Goal: Task Accomplishment & Management: Complete application form

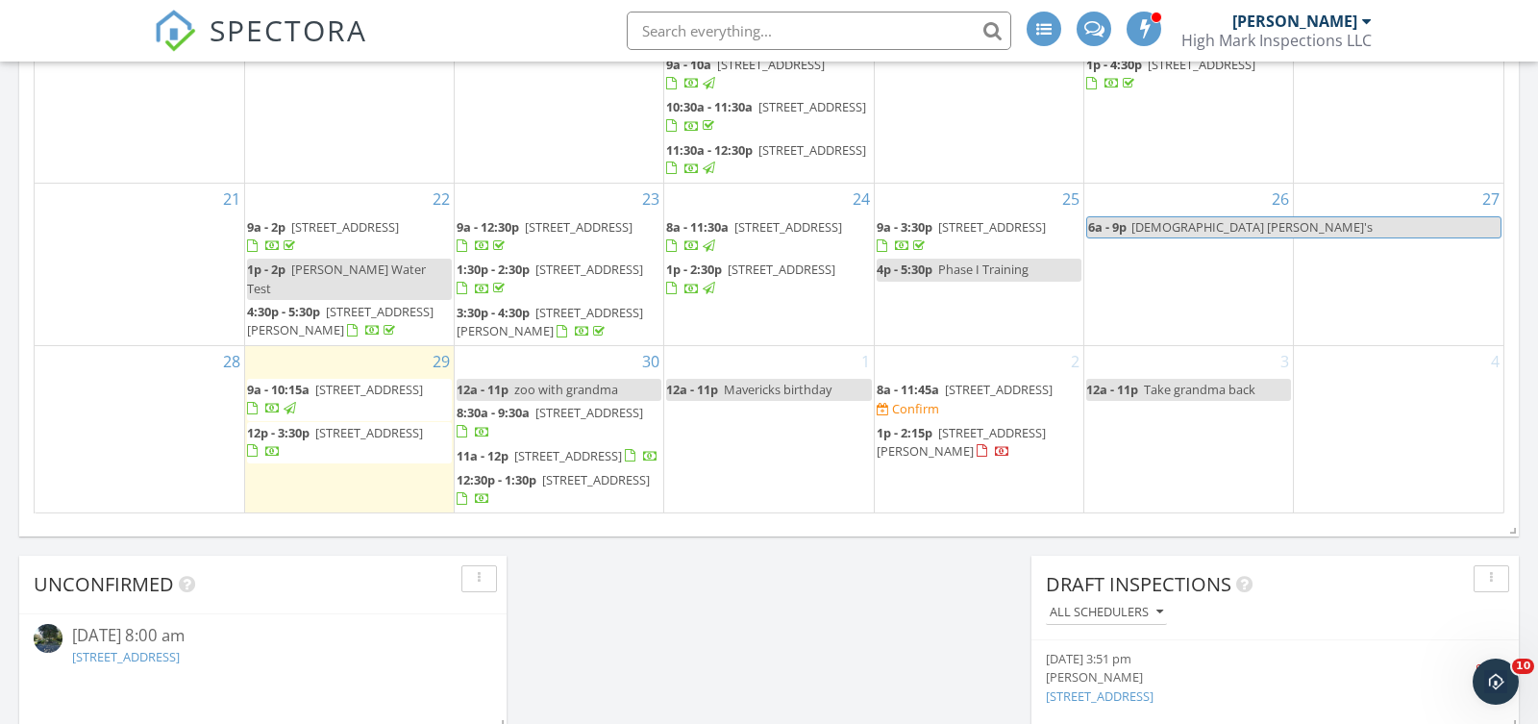
scroll to position [1500, 0]
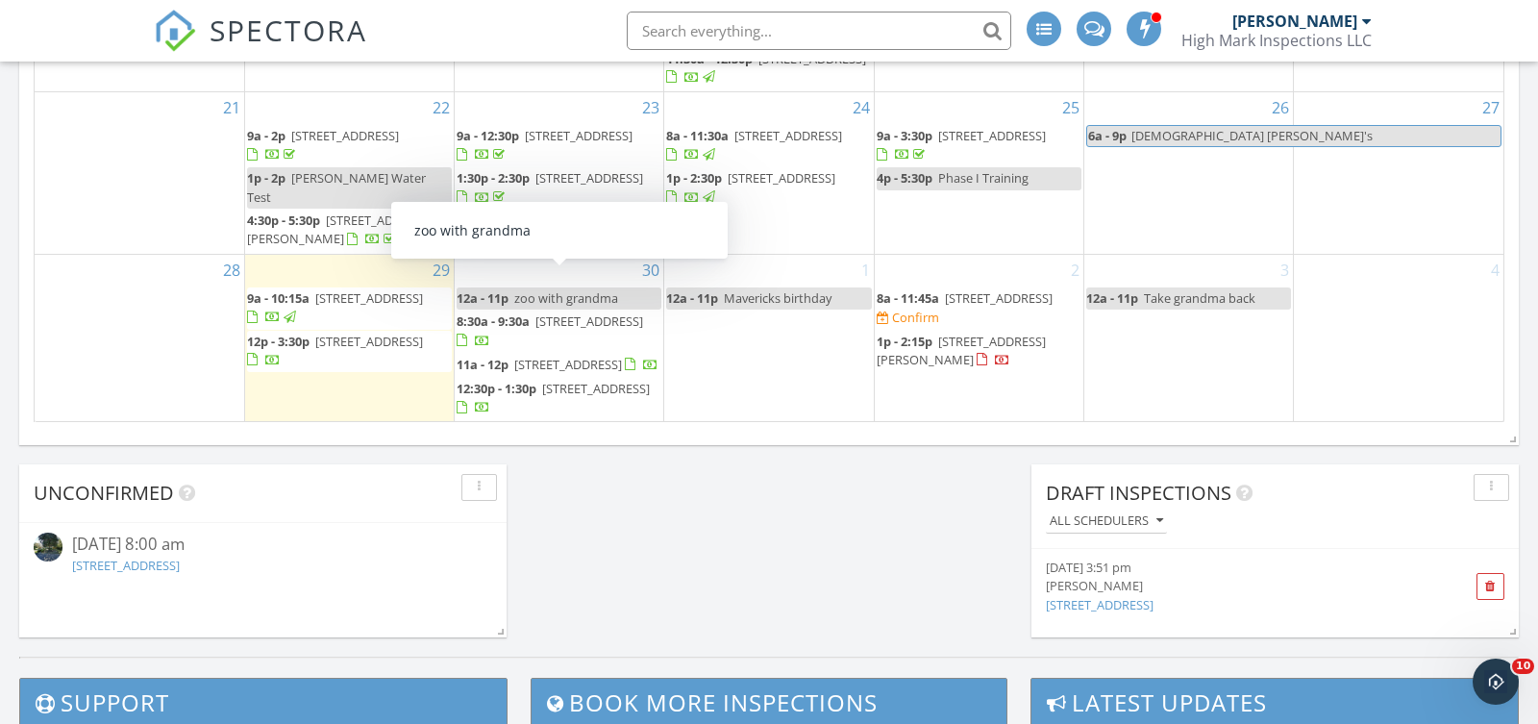
click at [564, 289] on span "zoo with grandma" at bounding box center [566, 297] width 104 height 17
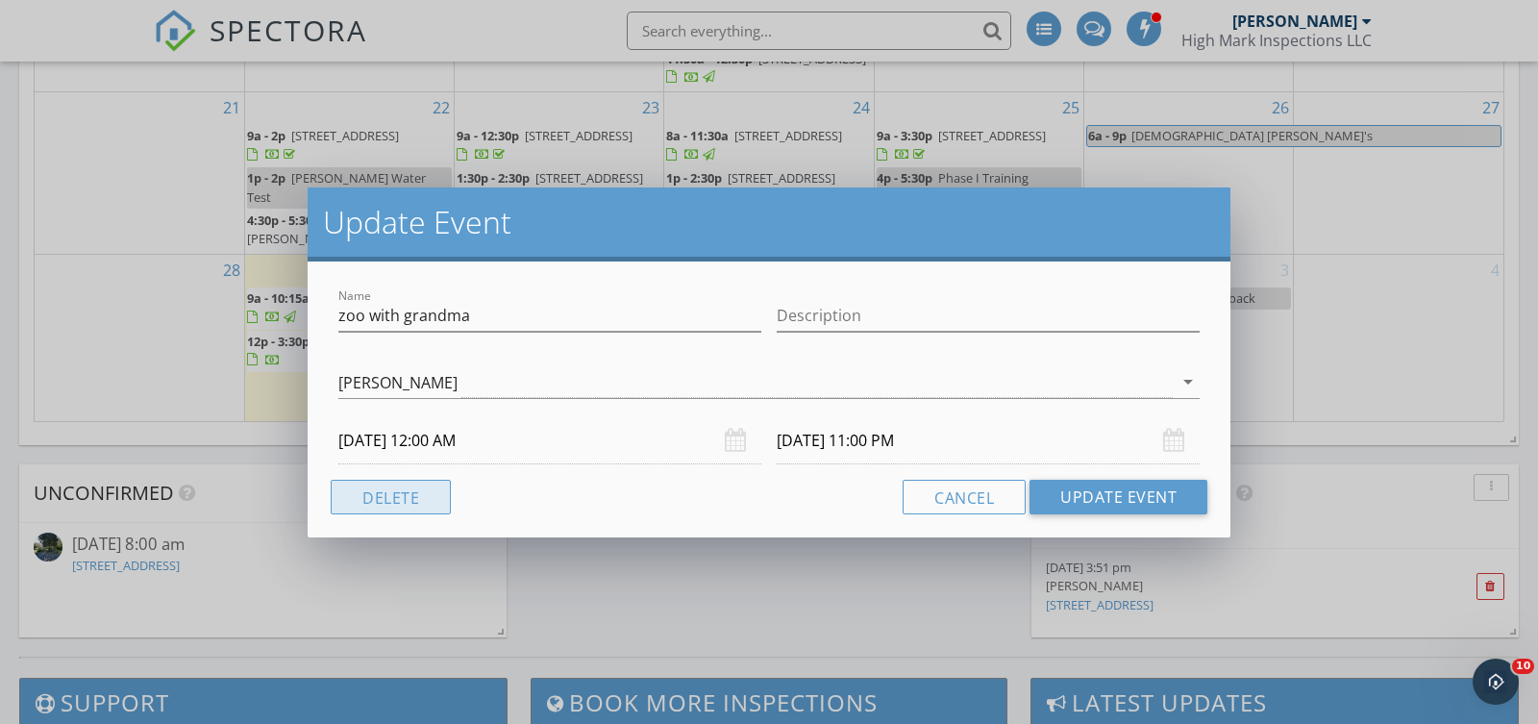
click at [360, 491] on button "Delete" at bounding box center [391, 497] width 120 height 35
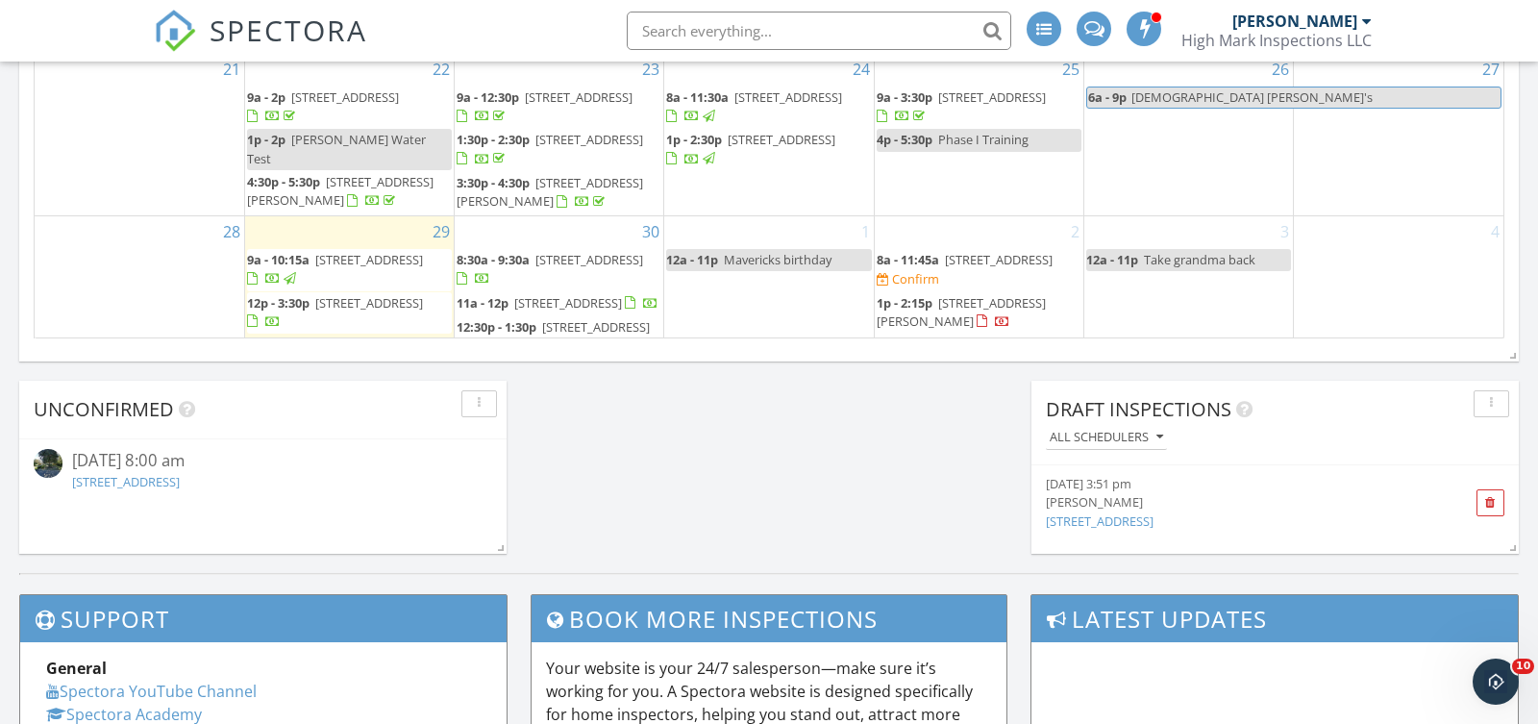
scroll to position [60, 0]
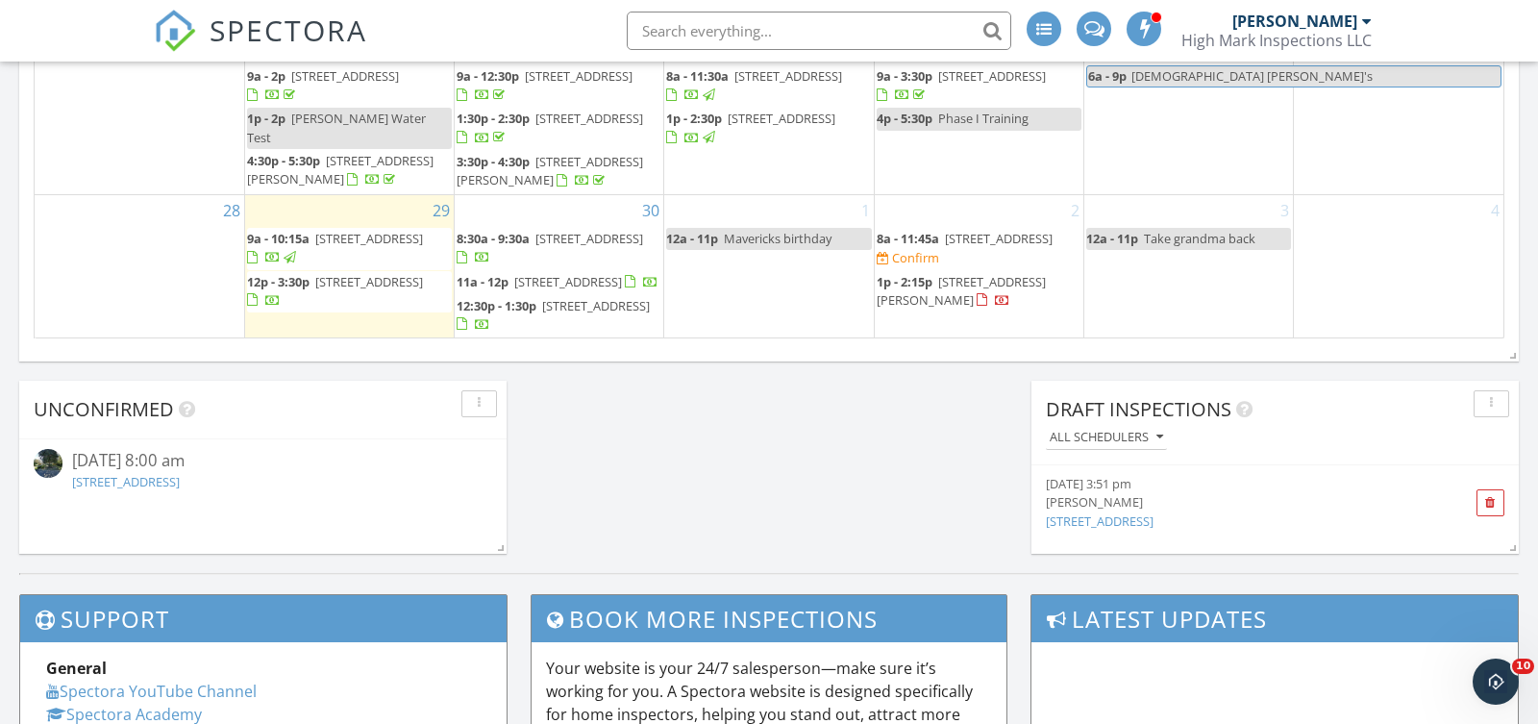
click at [569, 195] on div "30 8:30a - 9:30a 2002 Evergreen Ave SW, Live Oak 32064 11a - 12p 9876 US-441, L…" at bounding box center [559, 266] width 209 height 143
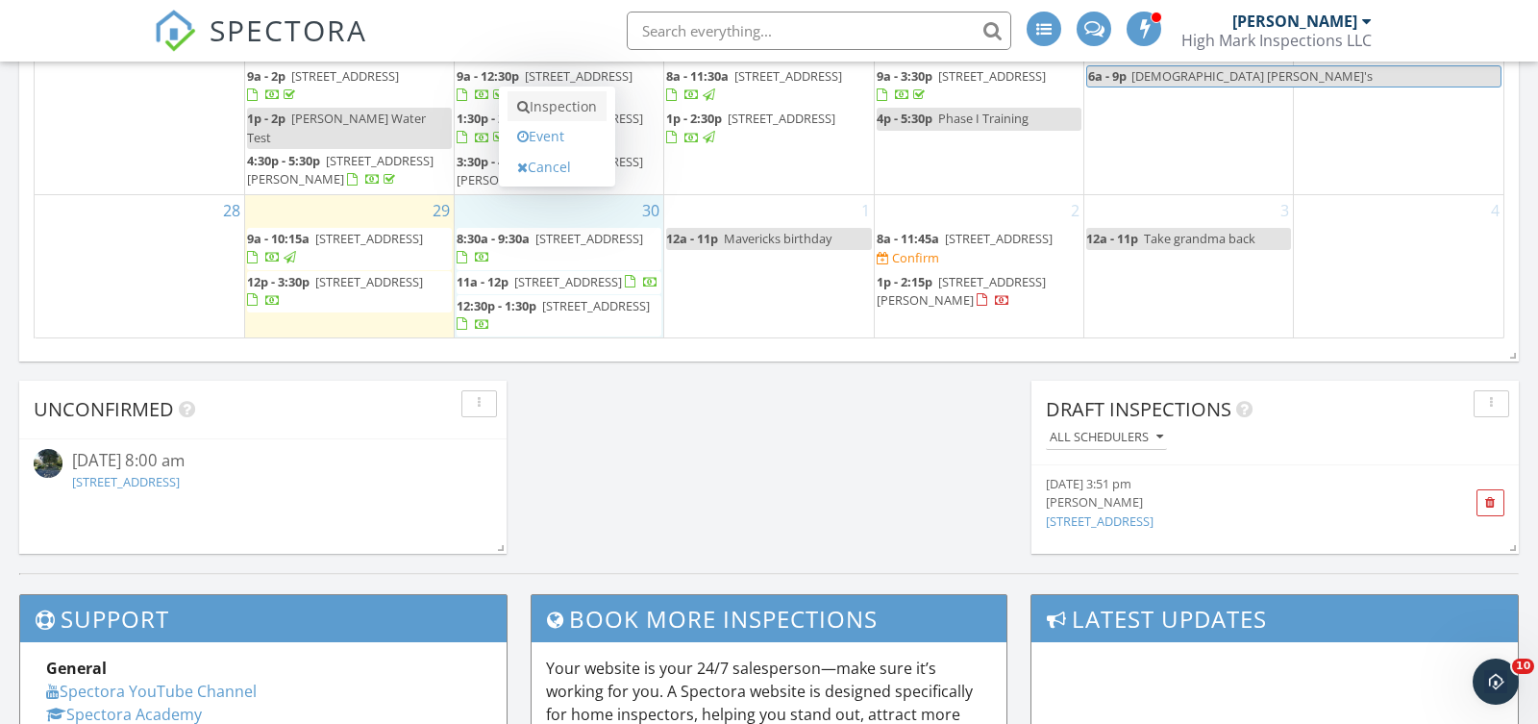
click at [592, 101] on link "Inspection" at bounding box center [557, 106] width 99 height 31
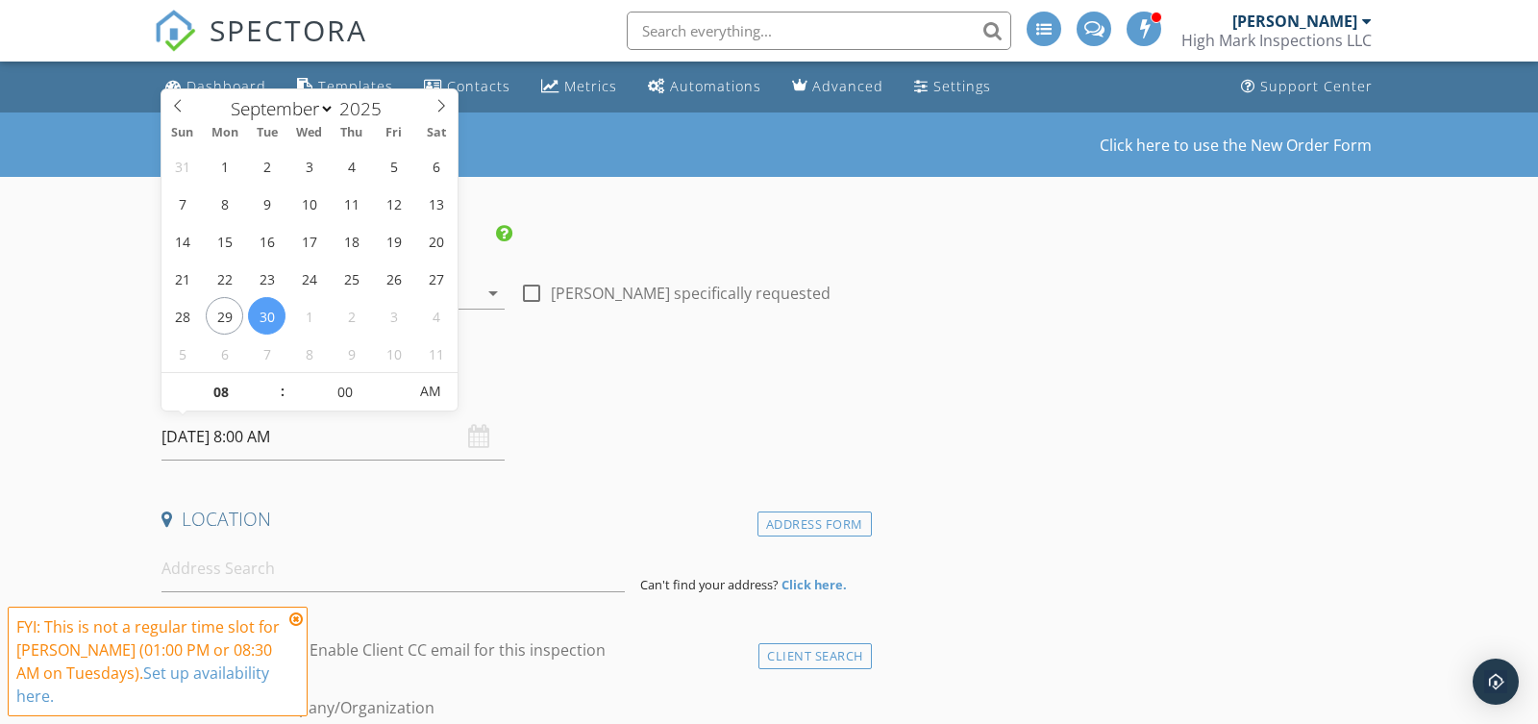
click at [223, 428] on input "09/30/2025 8:00 AM" at bounding box center [333, 436] width 343 height 47
click at [218, 391] on input "08" at bounding box center [221, 392] width 118 height 38
type input "02"
type input "09/30/2025 2:00 PM"
click at [424, 386] on span "AM" at bounding box center [430, 391] width 53 height 38
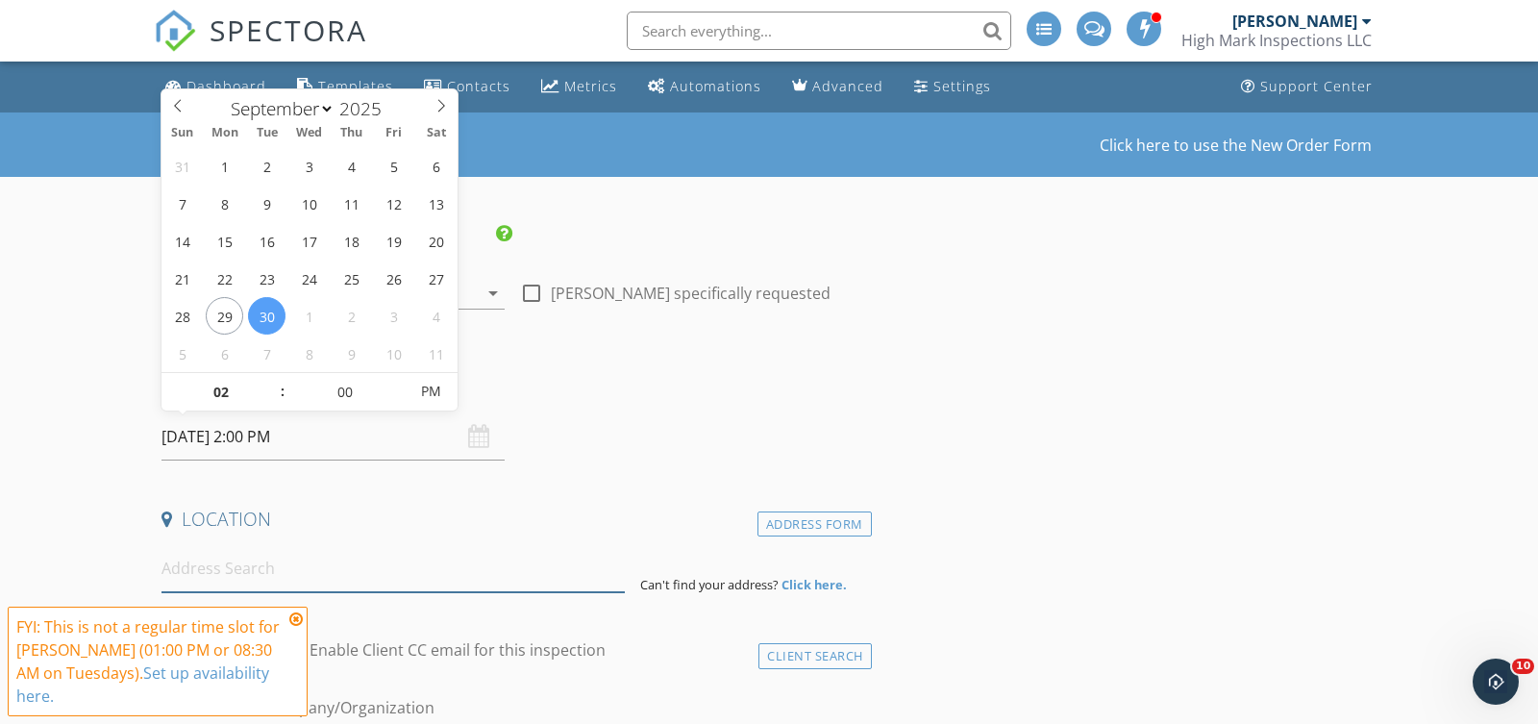
click at [435, 570] on input at bounding box center [393, 568] width 463 height 47
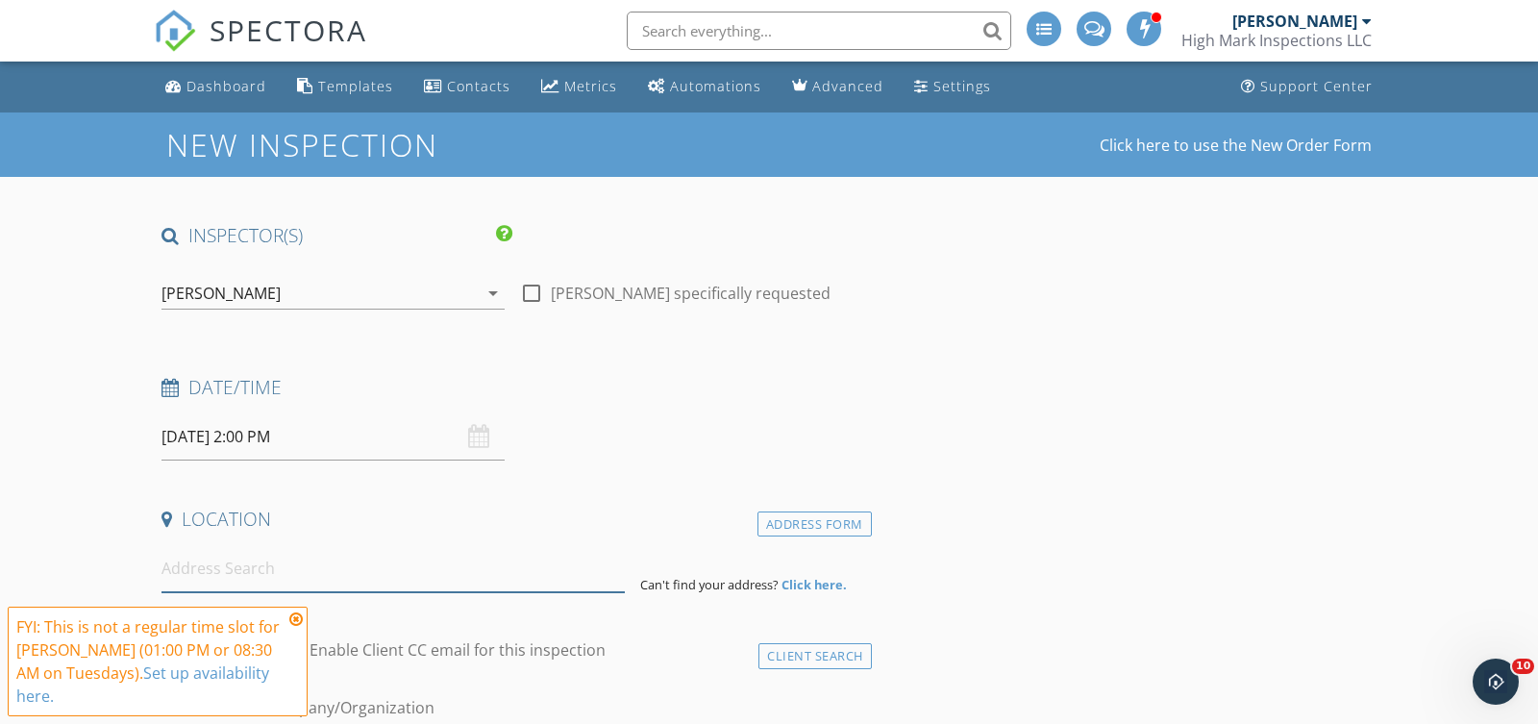
paste input "299 SE Lehigh lane , lake city Fl 32025"
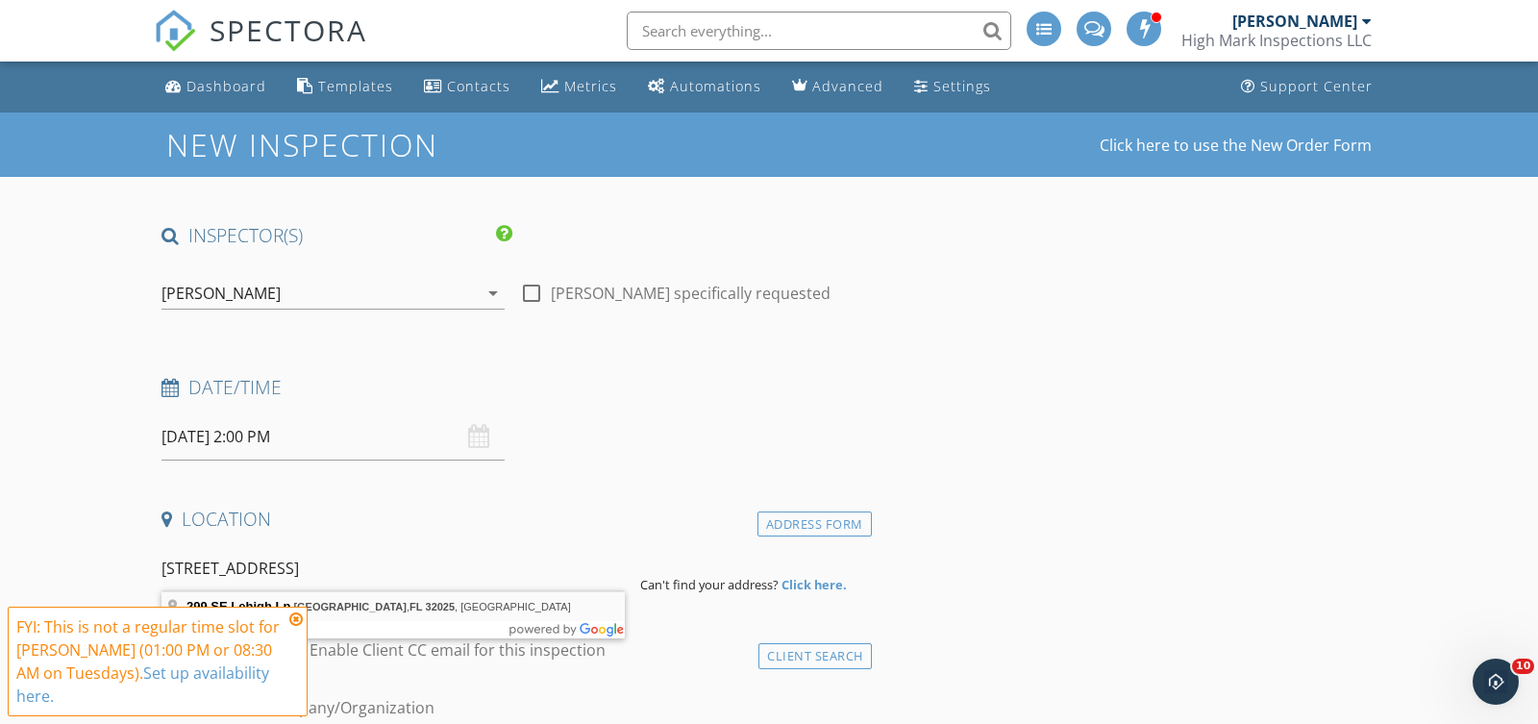
type input "299 SE Lehigh Ln, Lake City, FL 32025, USA"
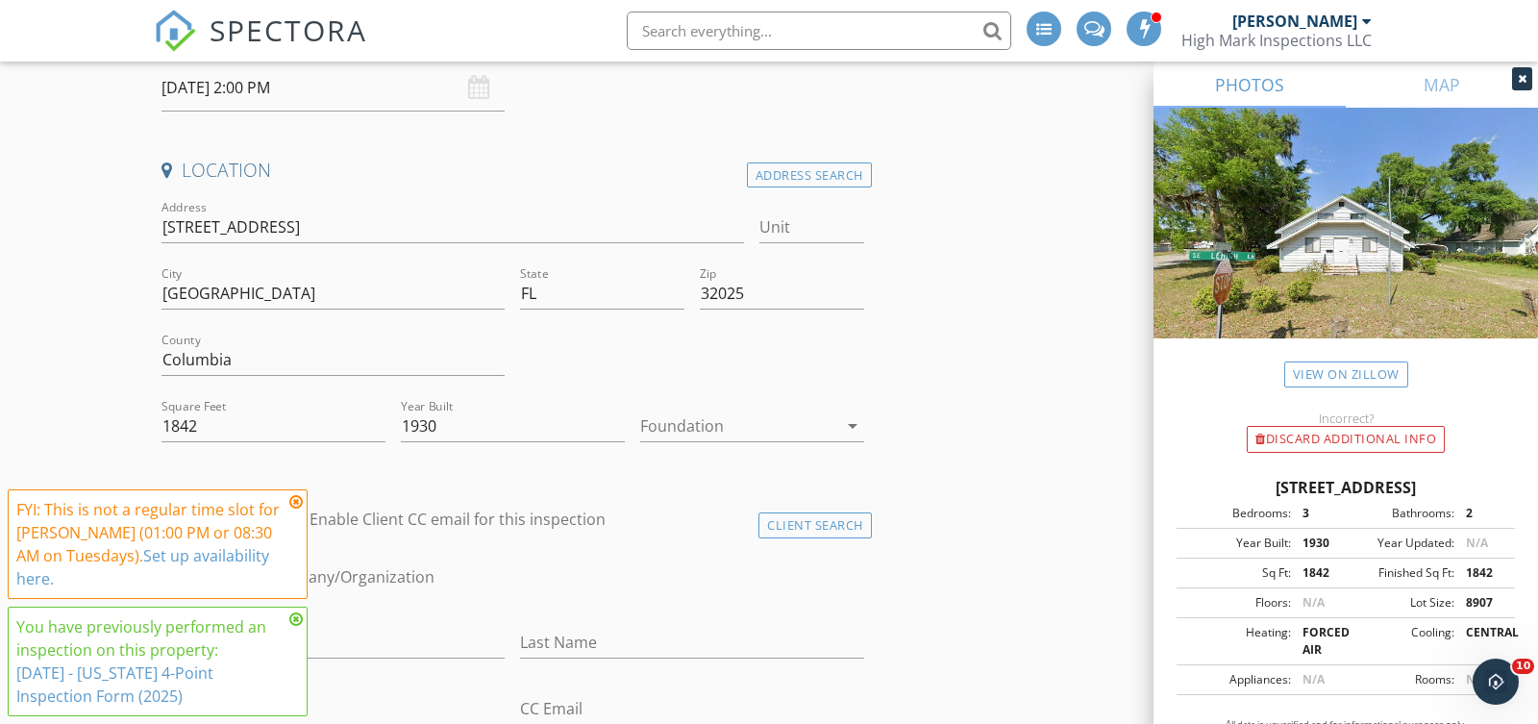
scroll to position [366, 0]
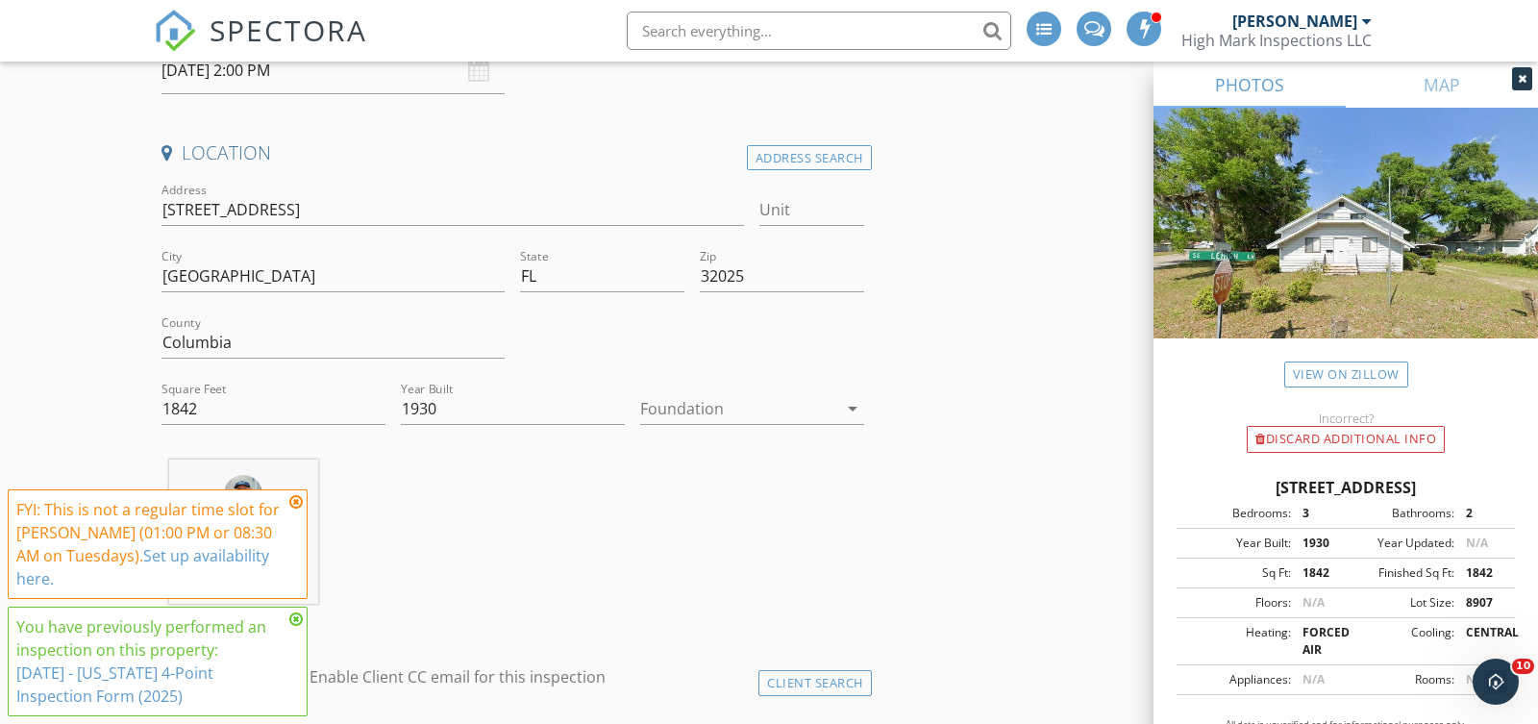
click at [685, 406] on div at bounding box center [738, 408] width 197 height 31
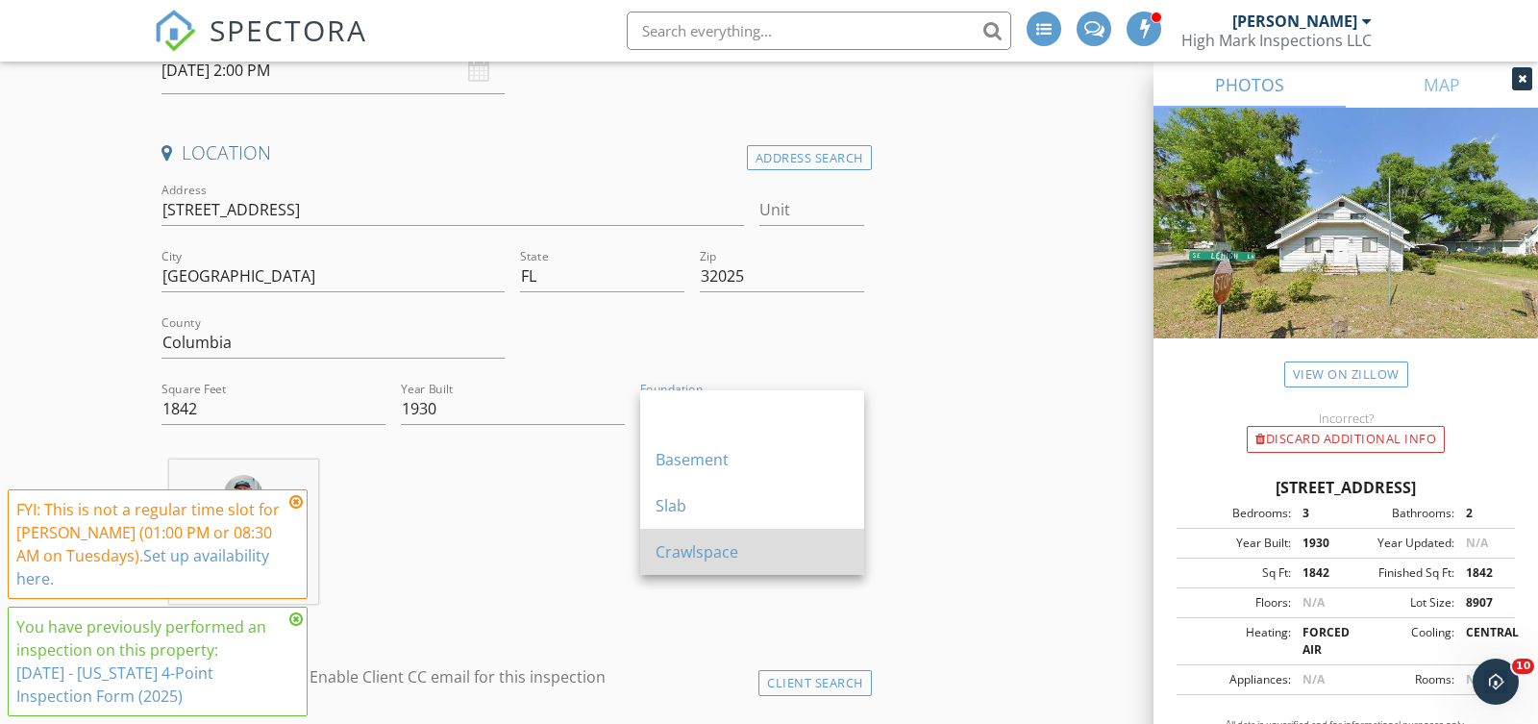
click at [679, 550] on div "Crawlspace" at bounding box center [752, 551] width 193 height 23
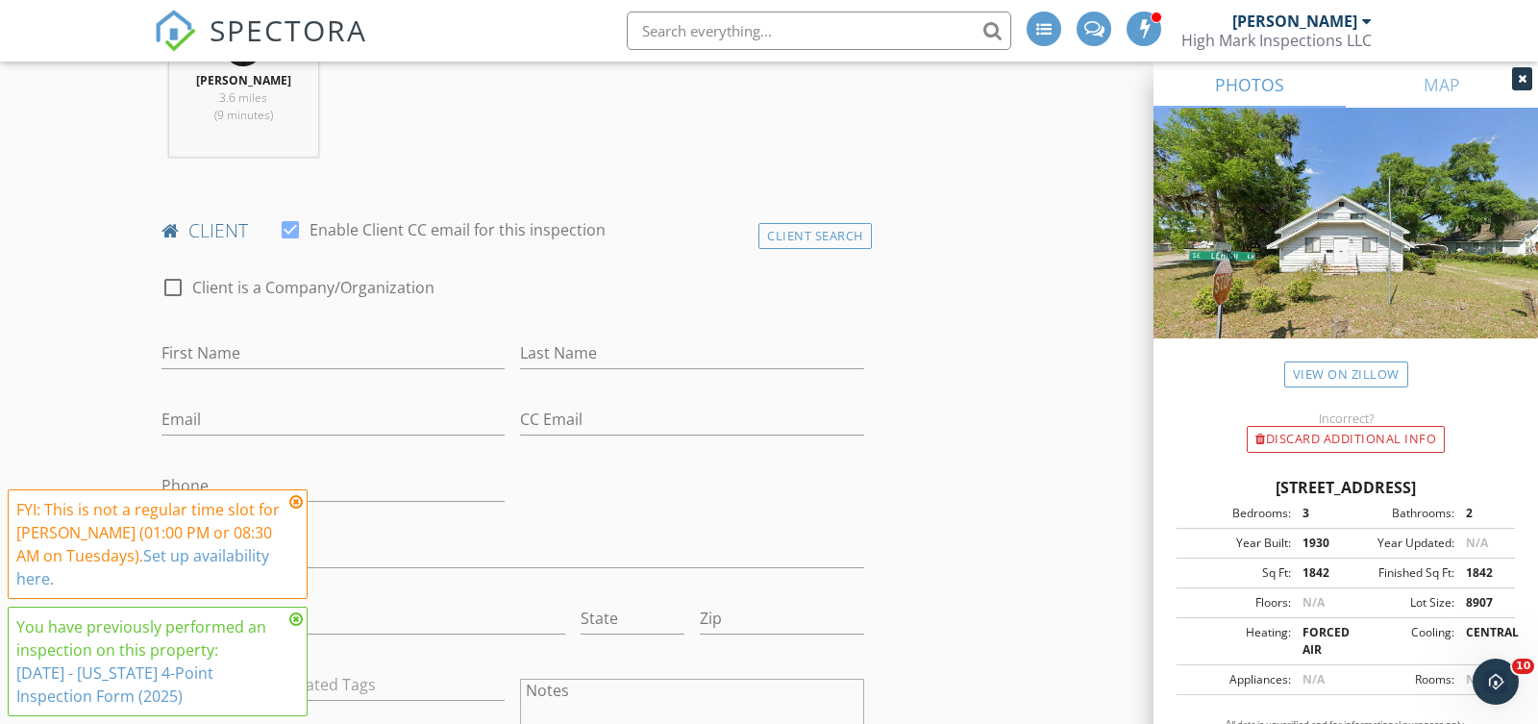
scroll to position [877, 0]
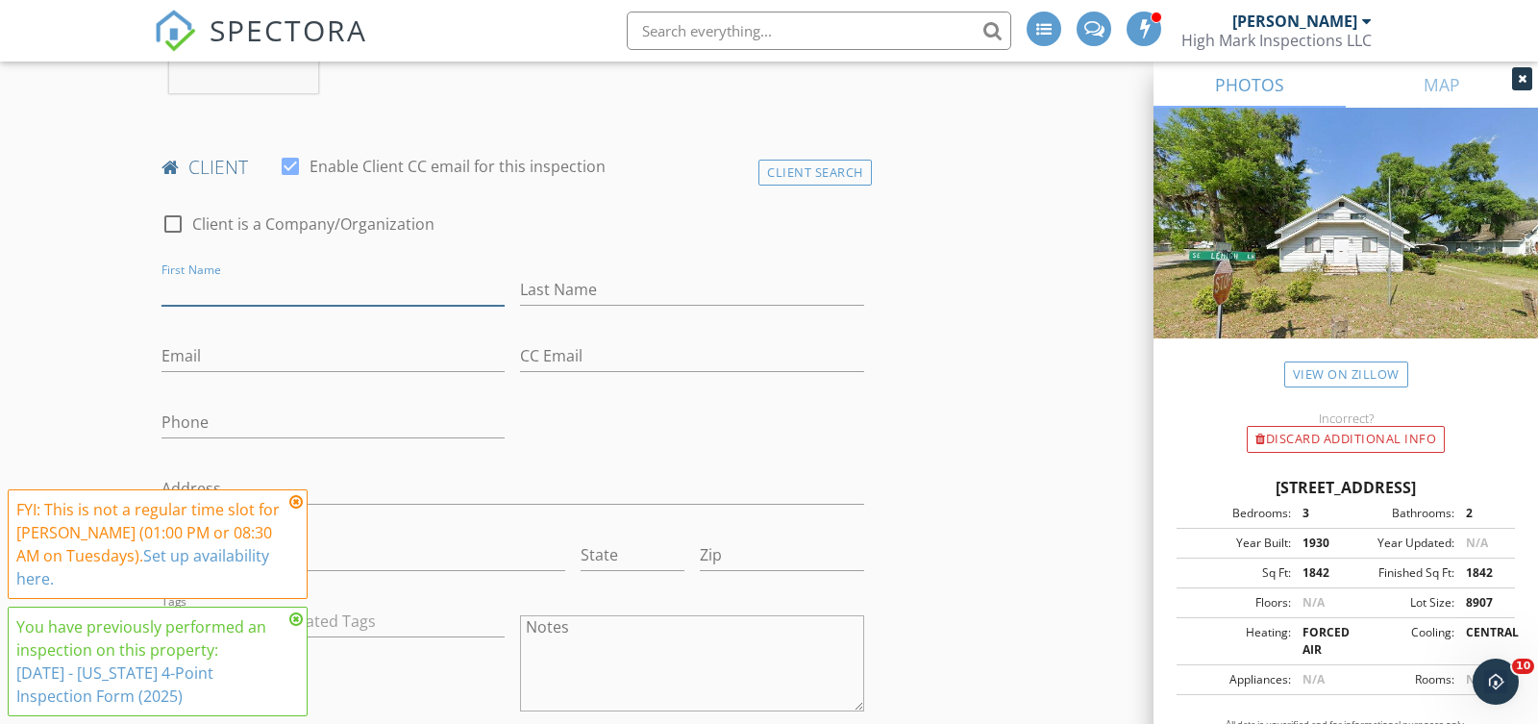
click at [389, 286] on input "First Name" at bounding box center [333, 290] width 343 height 32
click at [782, 164] on div "Client Search" at bounding box center [815, 173] width 113 height 26
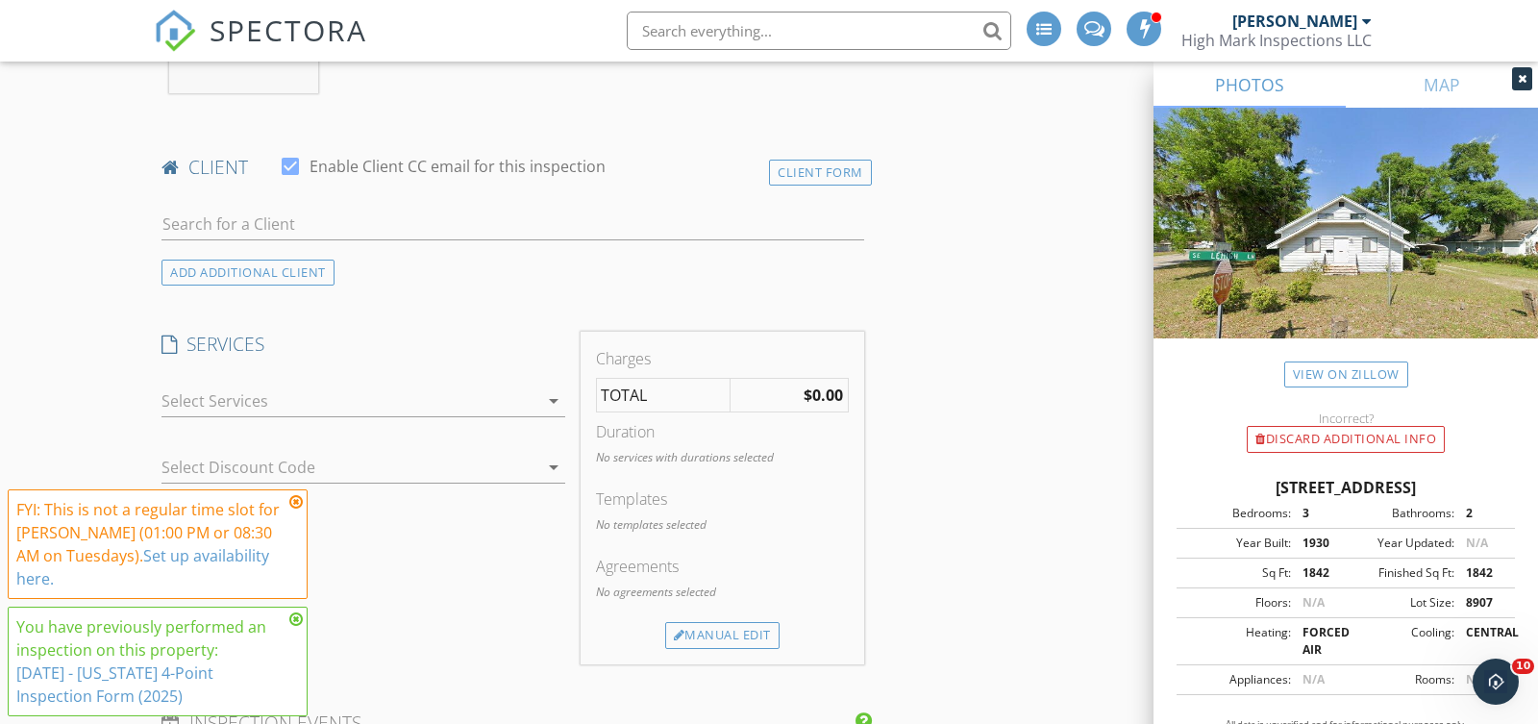
click at [601, 203] on div at bounding box center [513, 228] width 703 height 62
click at [602, 226] on input "text" at bounding box center [513, 225] width 703 height 32
type input "i"
click at [816, 172] on div "Client Form" at bounding box center [820, 173] width 103 height 26
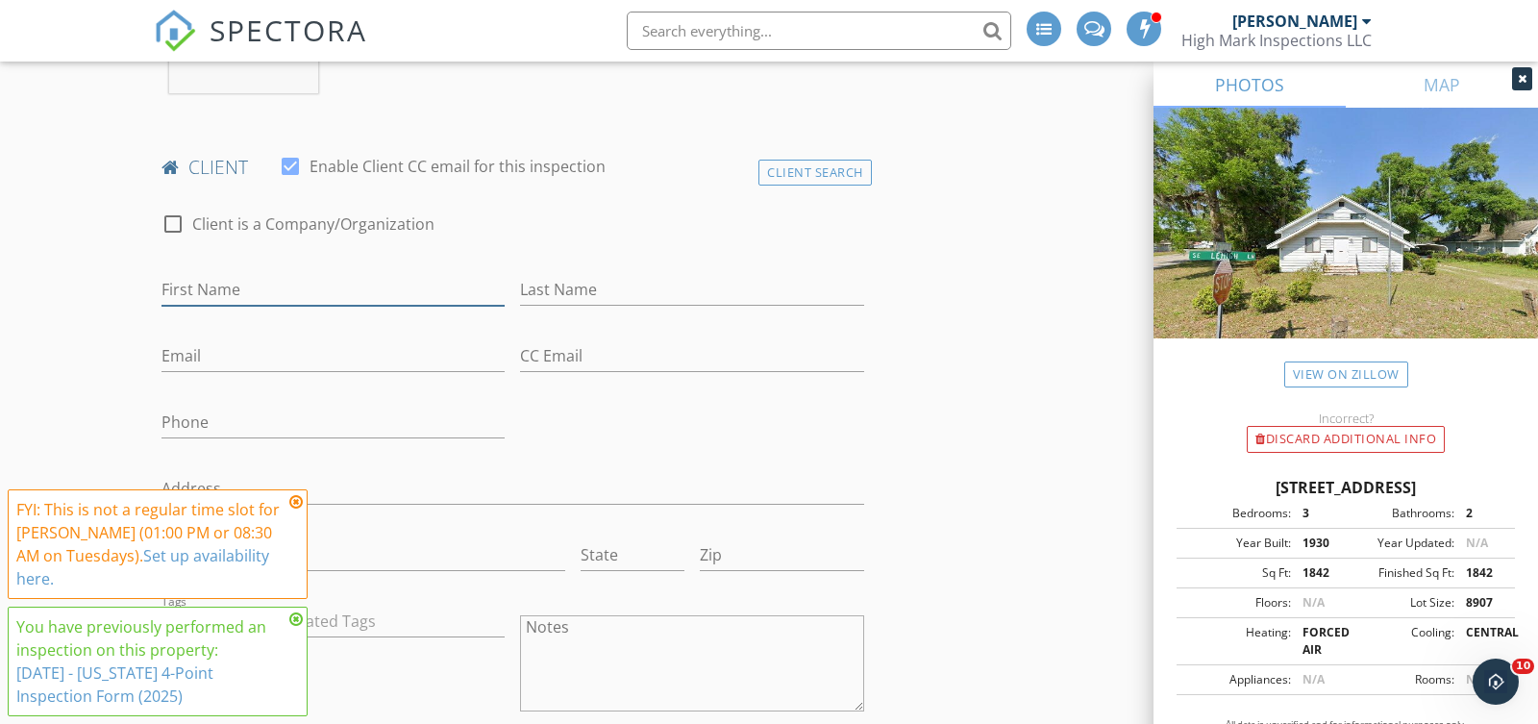
click at [243, 293] on input "First Name" at bounding box center [333, 290] width 343 height 32
type input "Iva"
type input "Hernandez"
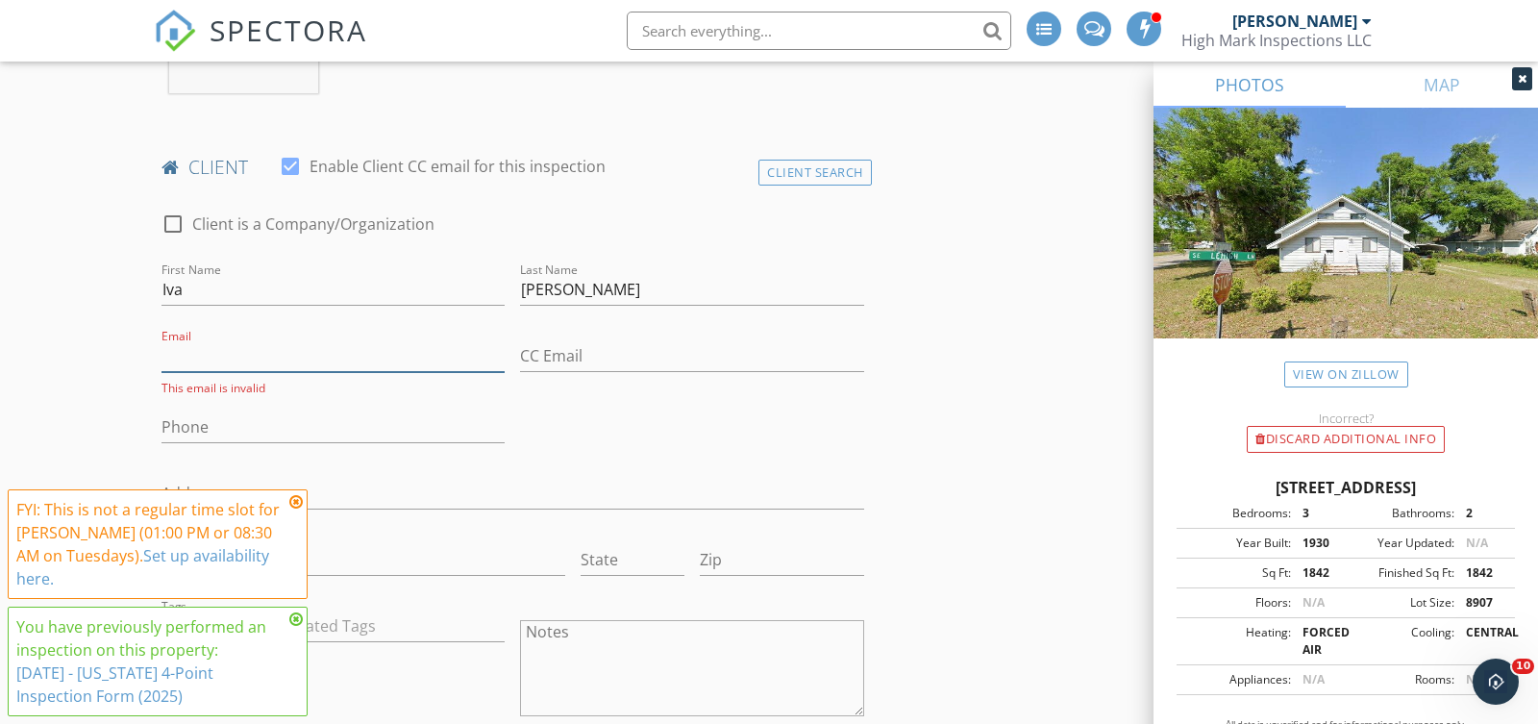
paste input "ivasellsjax@gmail.com"
type input "ivasellsjax@gmail.com"
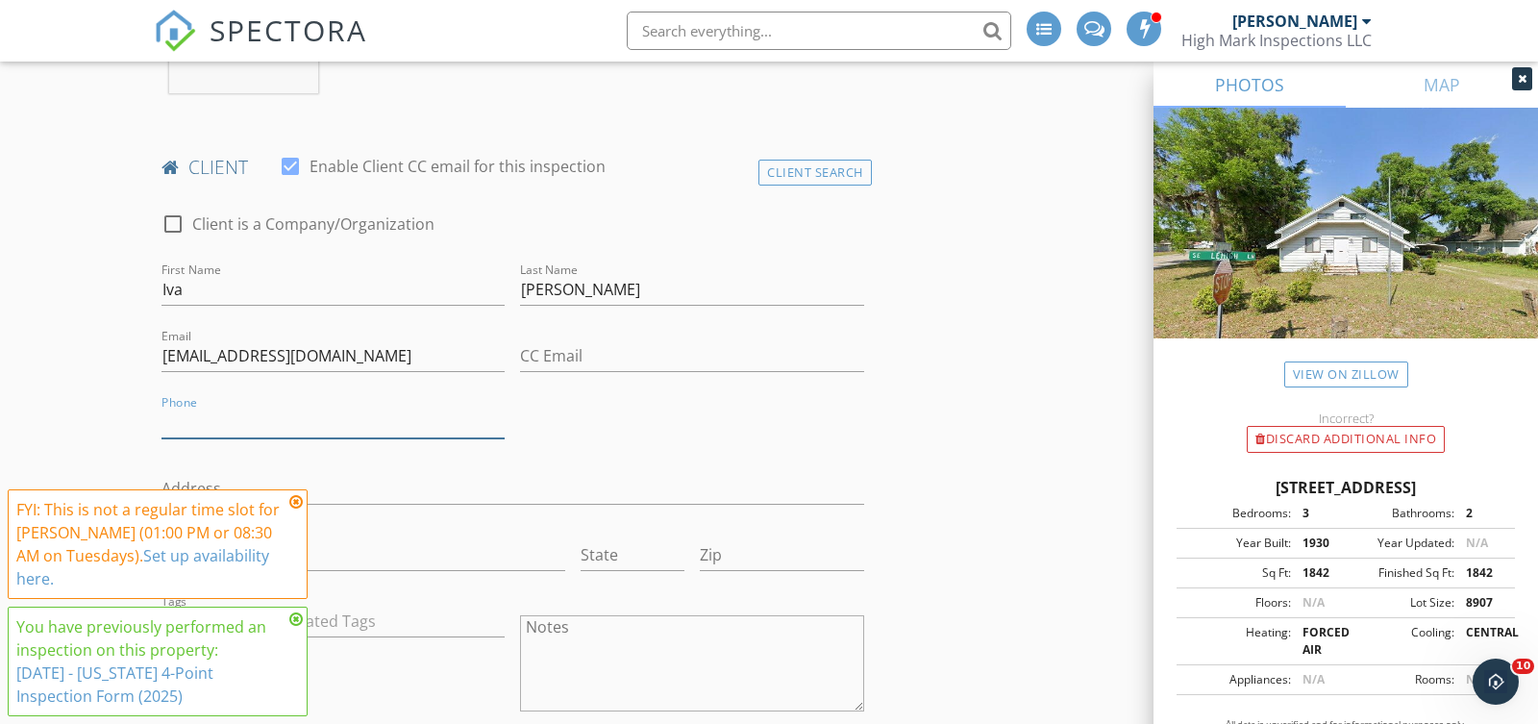
paste input "904-521-0626"
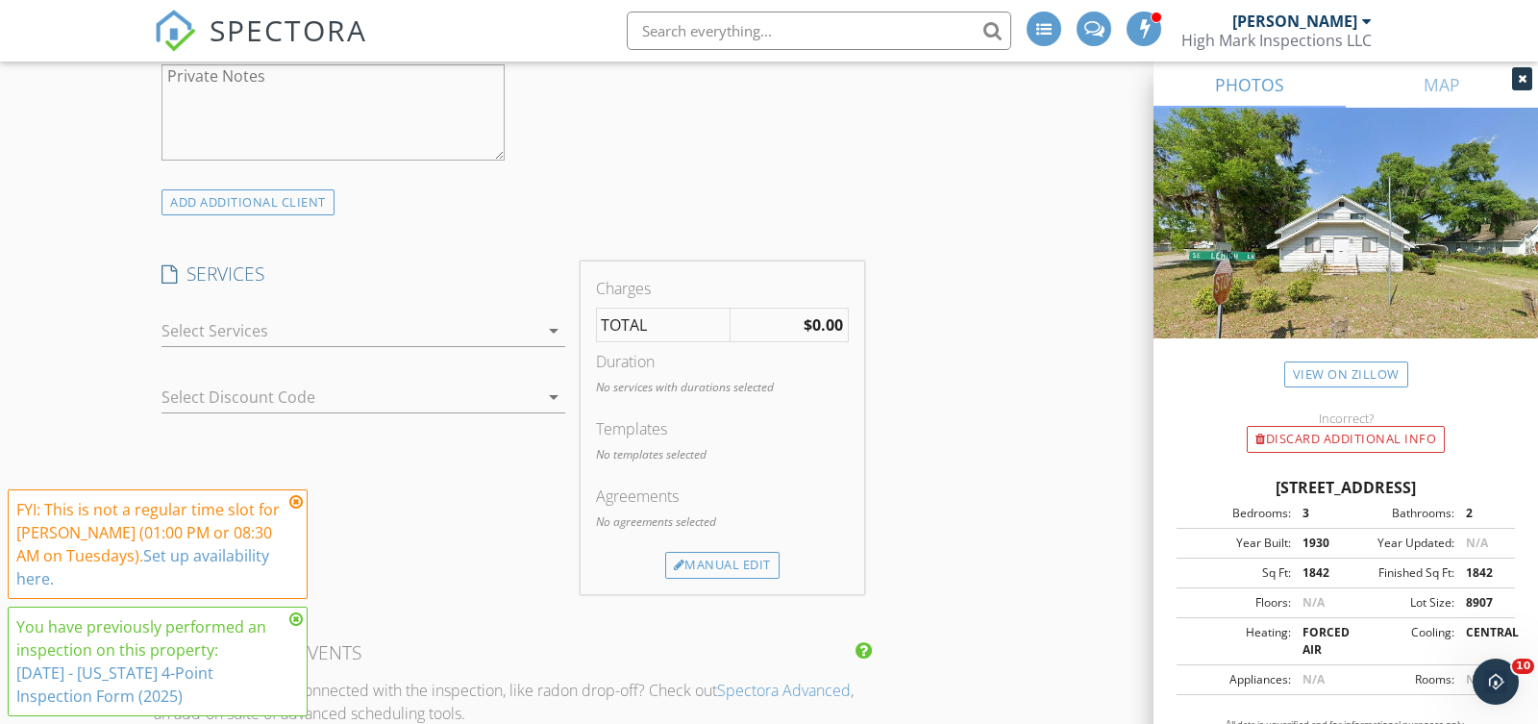
scroll to position [1627, 0]
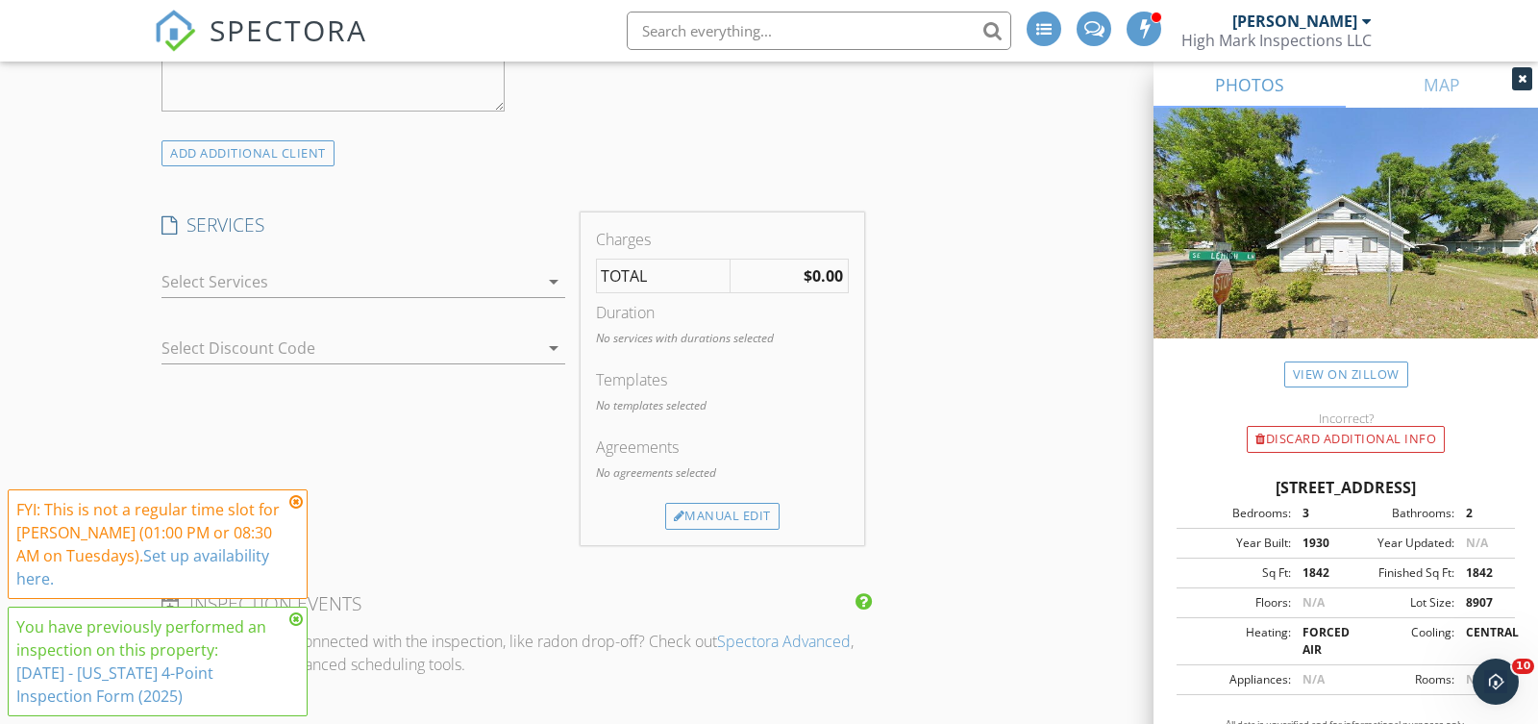
type input "904-521-0626"
click at [411, 279] on div at bounding box center [350, 281] width 377 height 31
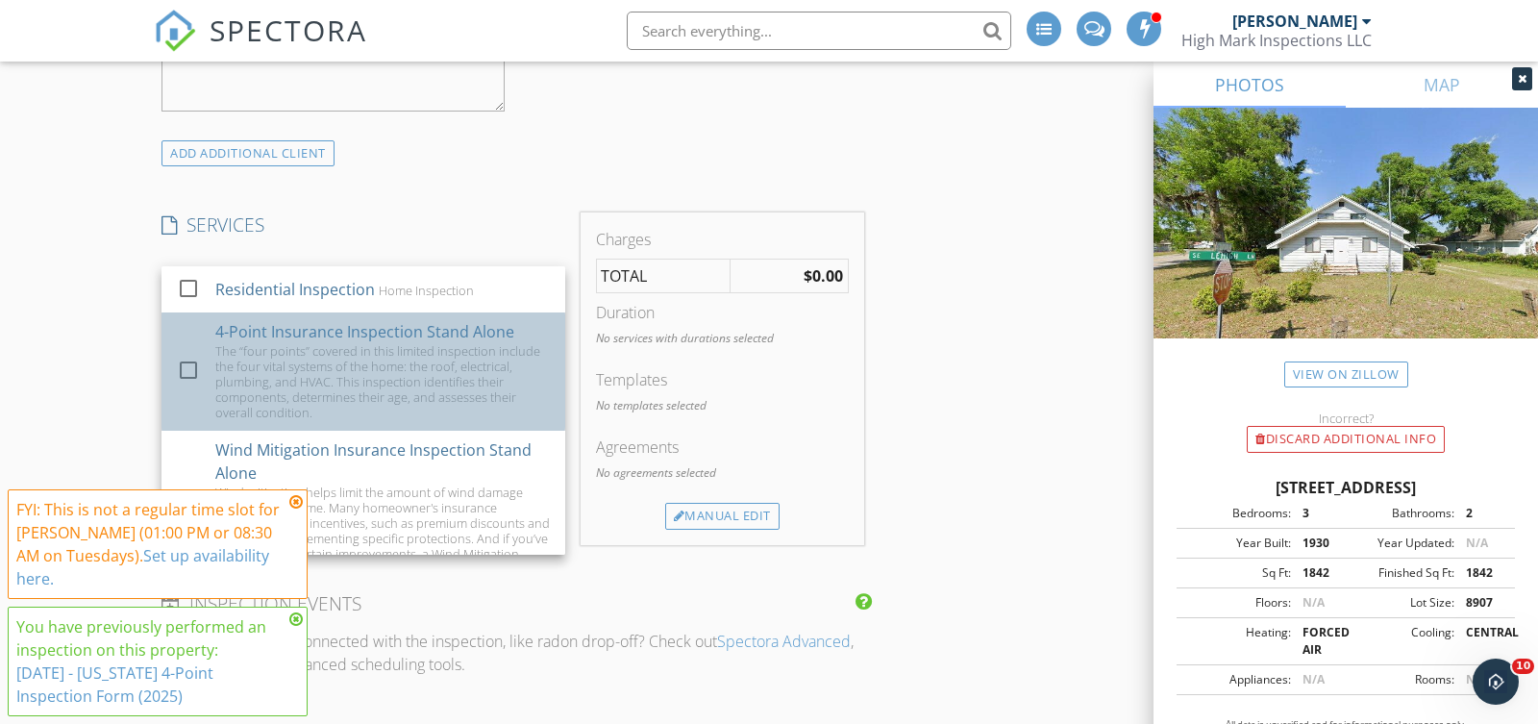
click at [350, 343] on div "The “four points” covered in this limited inspection include the four vital sys…" at bounding box center [382, 381] width 335 height 77
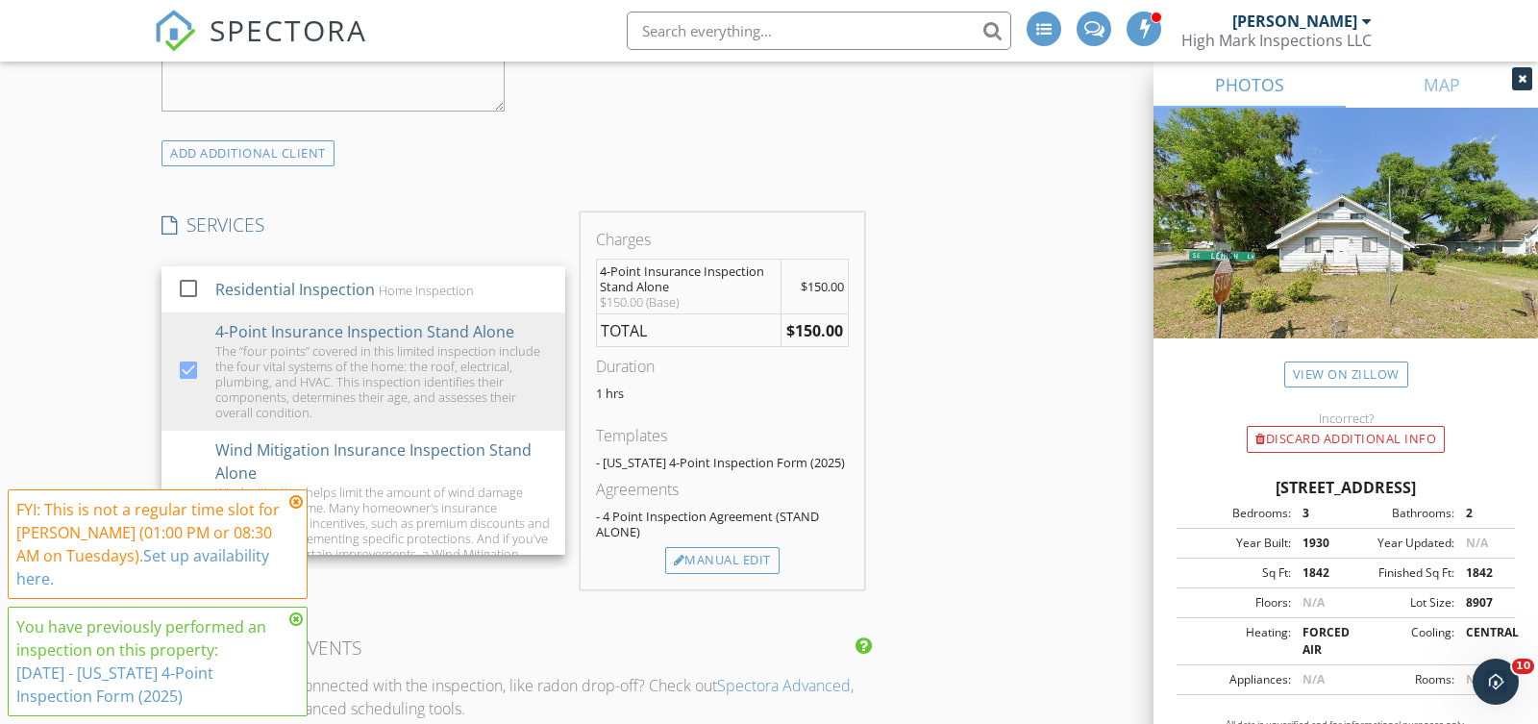
click at [89, 342] on div "New Inspection Click here to use the New Order Form INSPECTOR(S) check_box Mark…" at bounding box center [769, 567] width 1538 height 4162
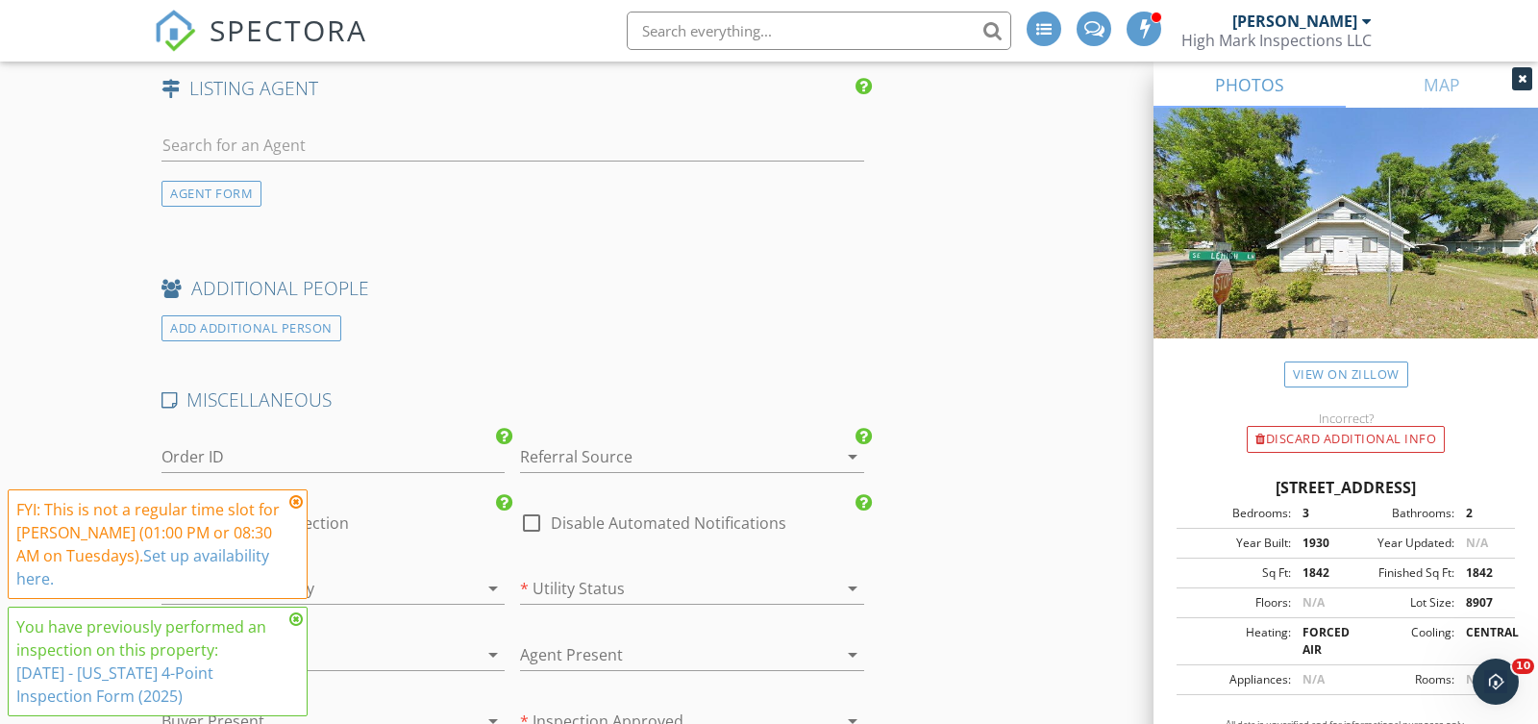
scroll to position [2872, 0]
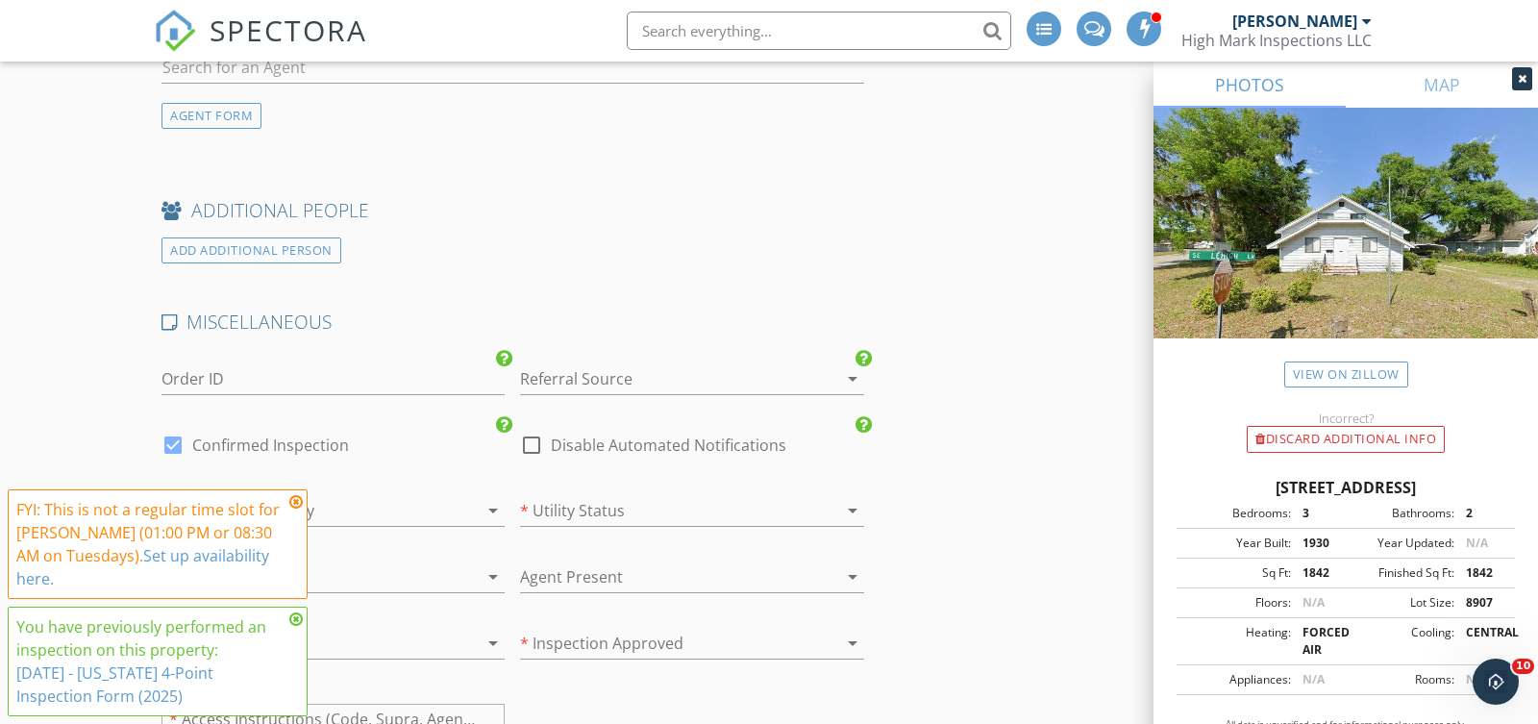
click at [630, 370] on div at bounding box center [664, 378] width 289 height 31
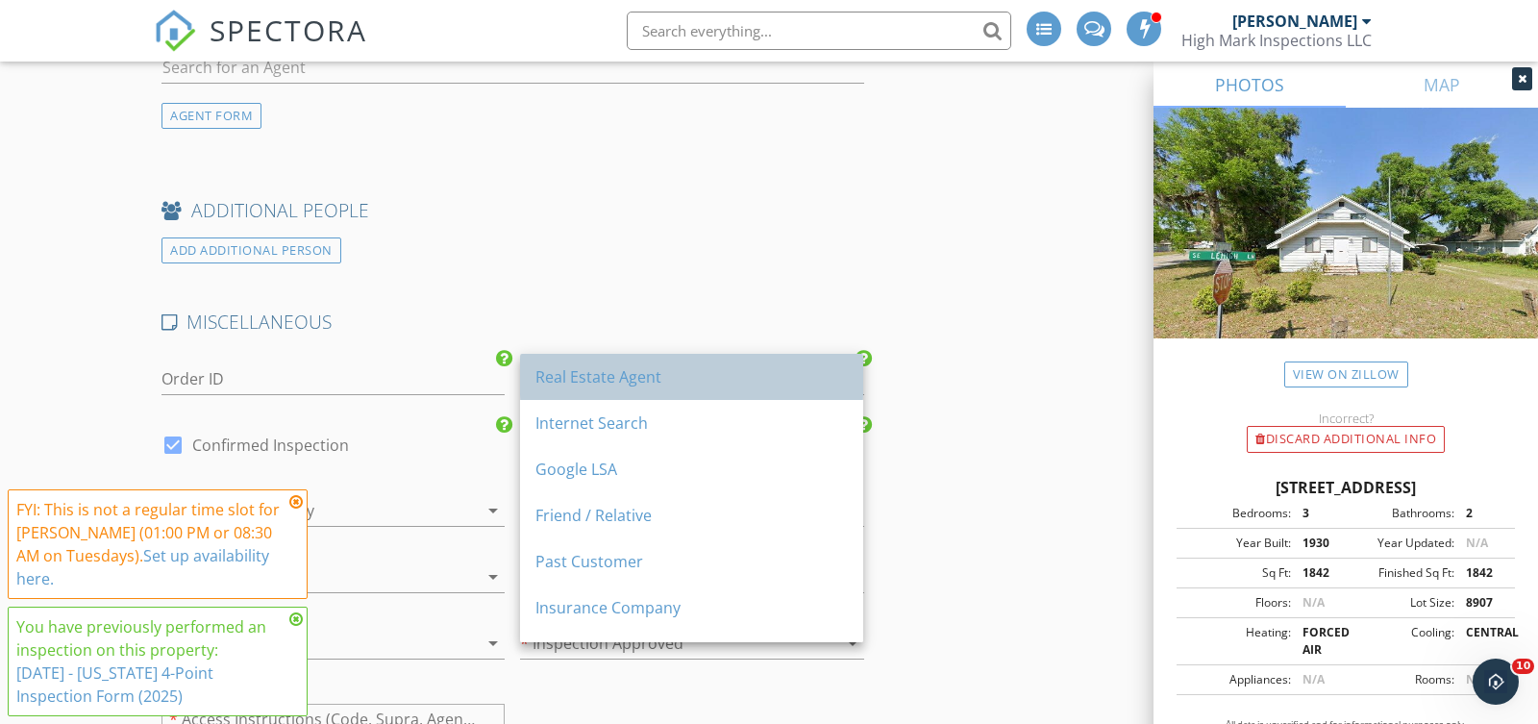
click at [712, 390] on div "Real Estate Agent" at bounding box center [691, 377] width 312 height 46
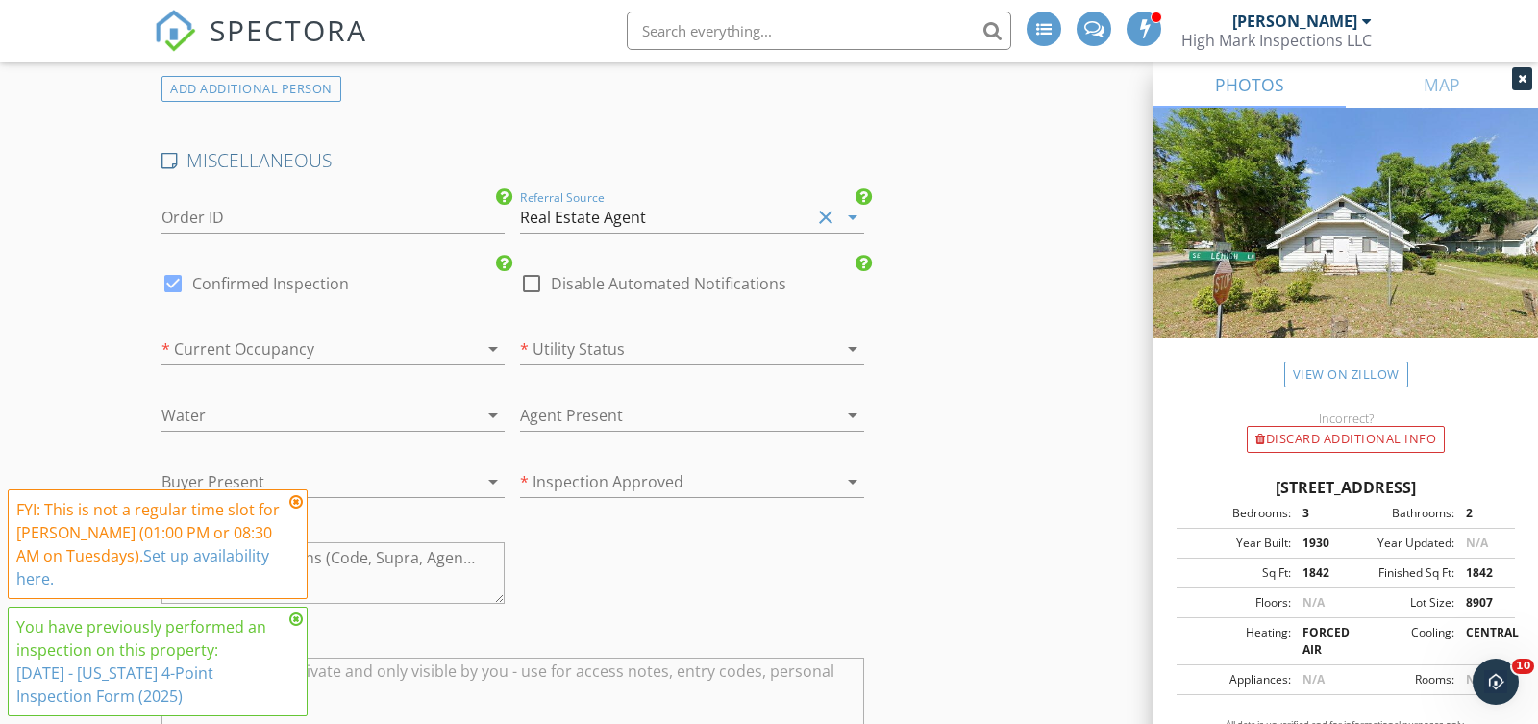
scroll to position [3187, 0]
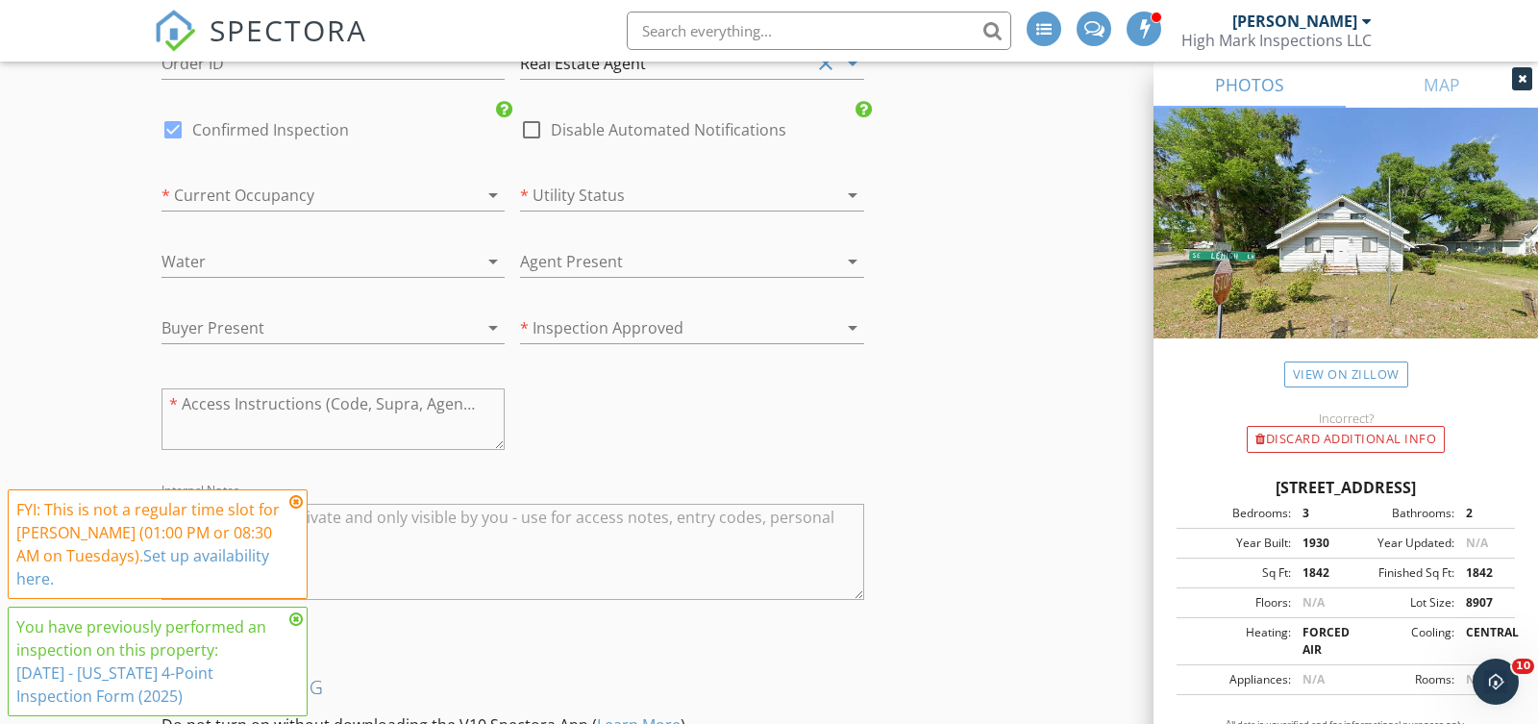
click at [289, 186] on div at bounding box center [306, 195] width 289 height 31
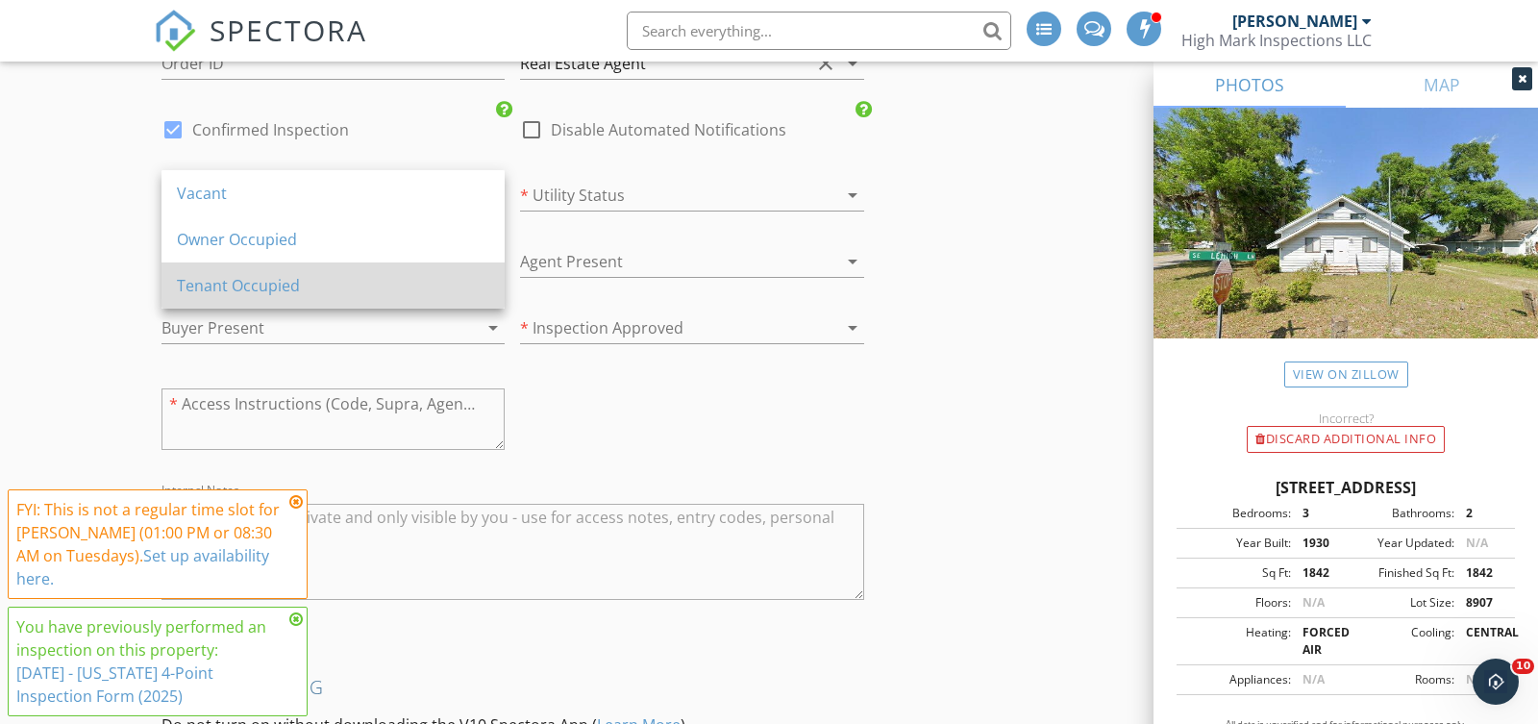
click at [251, 287] on div "Tenant Occupied" at bounding box center [333, 285] width 312 height 23
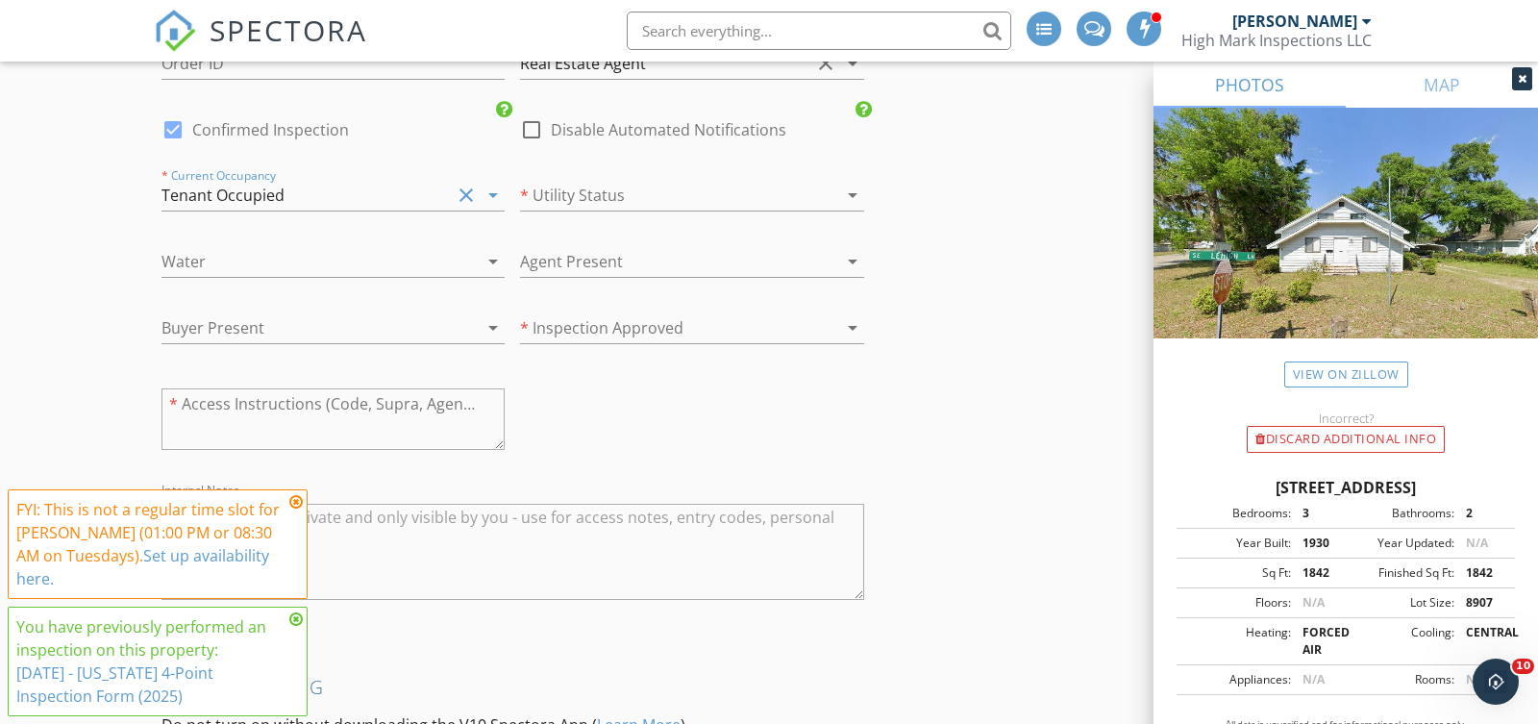
click at [608, 180] on div at bounding box center [664, 195] width 289 height 31
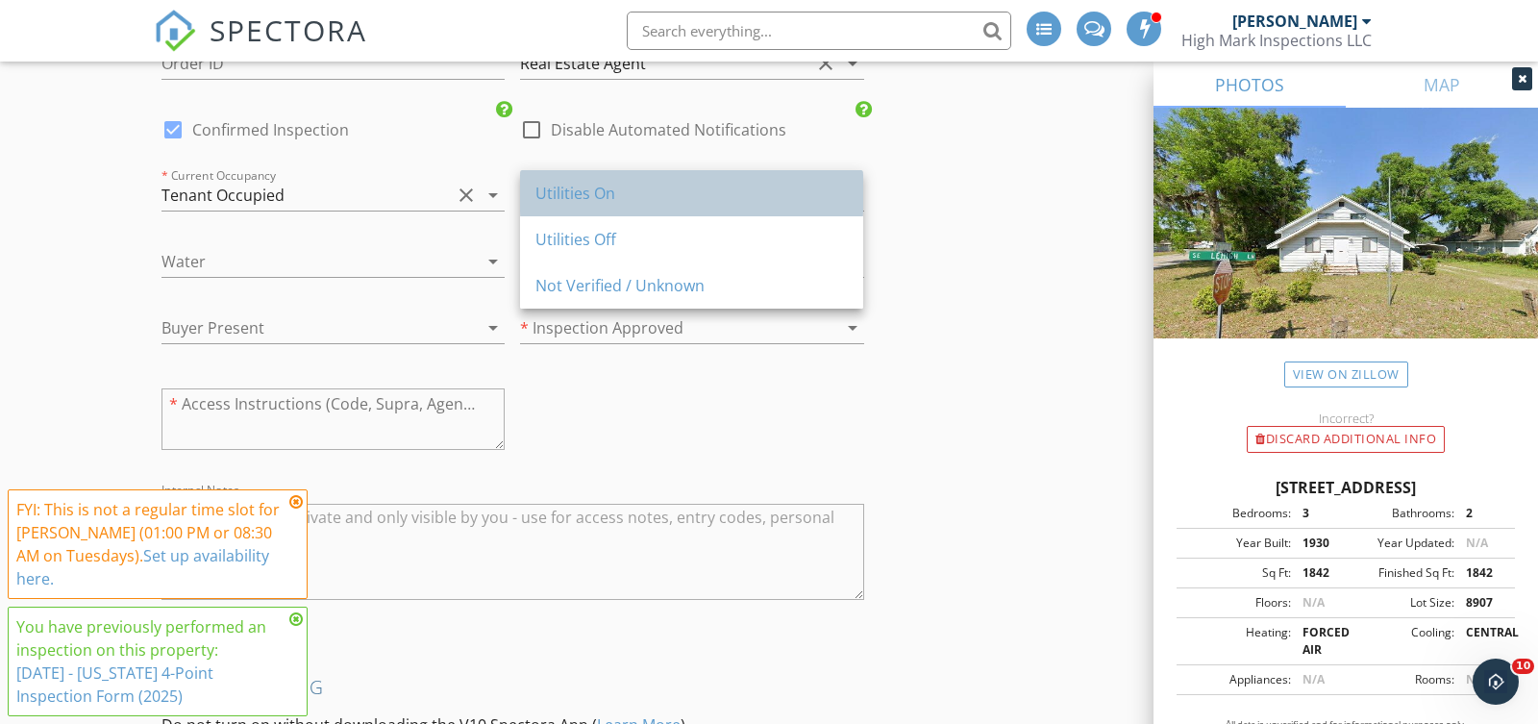
click at [596, 195] on div "Utilities On" at bounding box center [691, 193] width 312 height 23
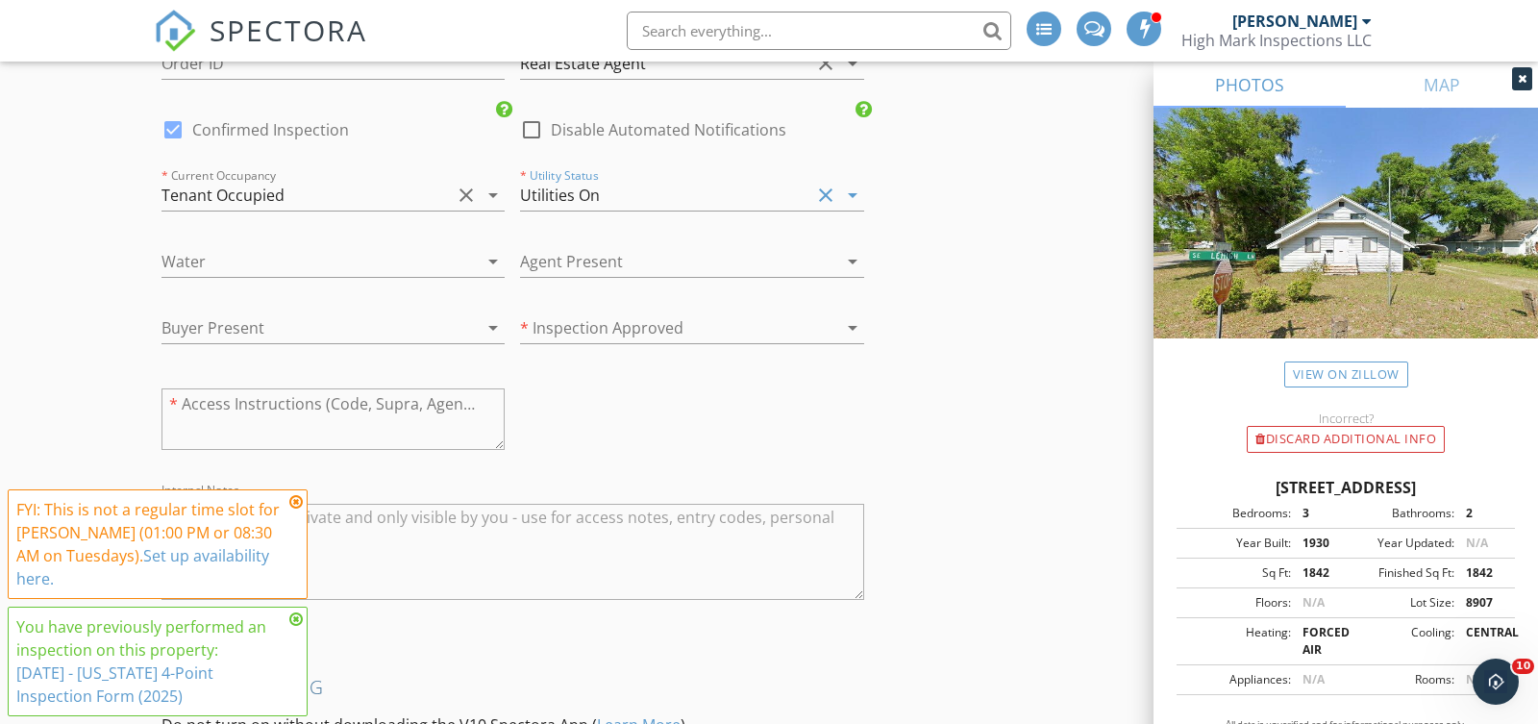
click at [673, 312] on div at bounding box center [664, 327] width 289 height 31
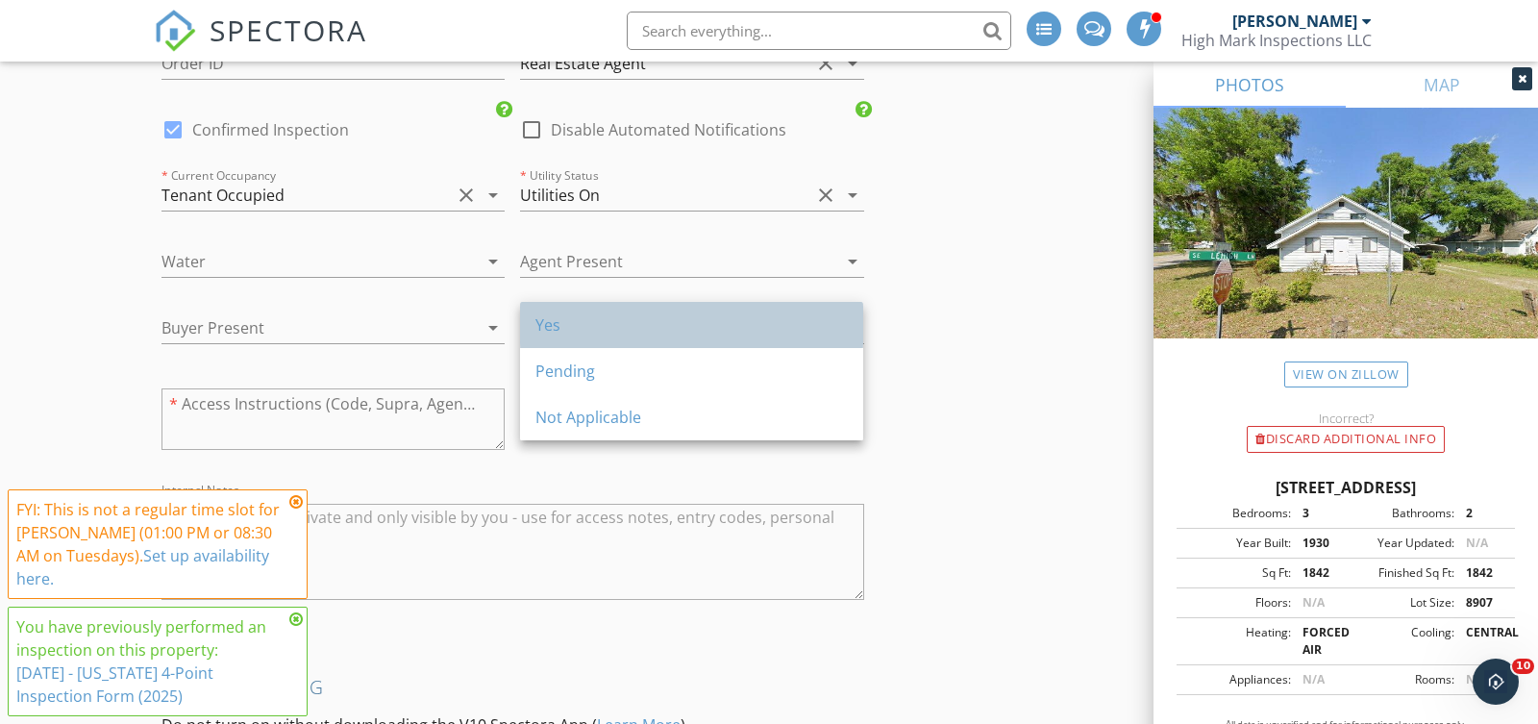
click at [622, 334] on div "Yes" at bounding box center [691, 324] width 312 height 23
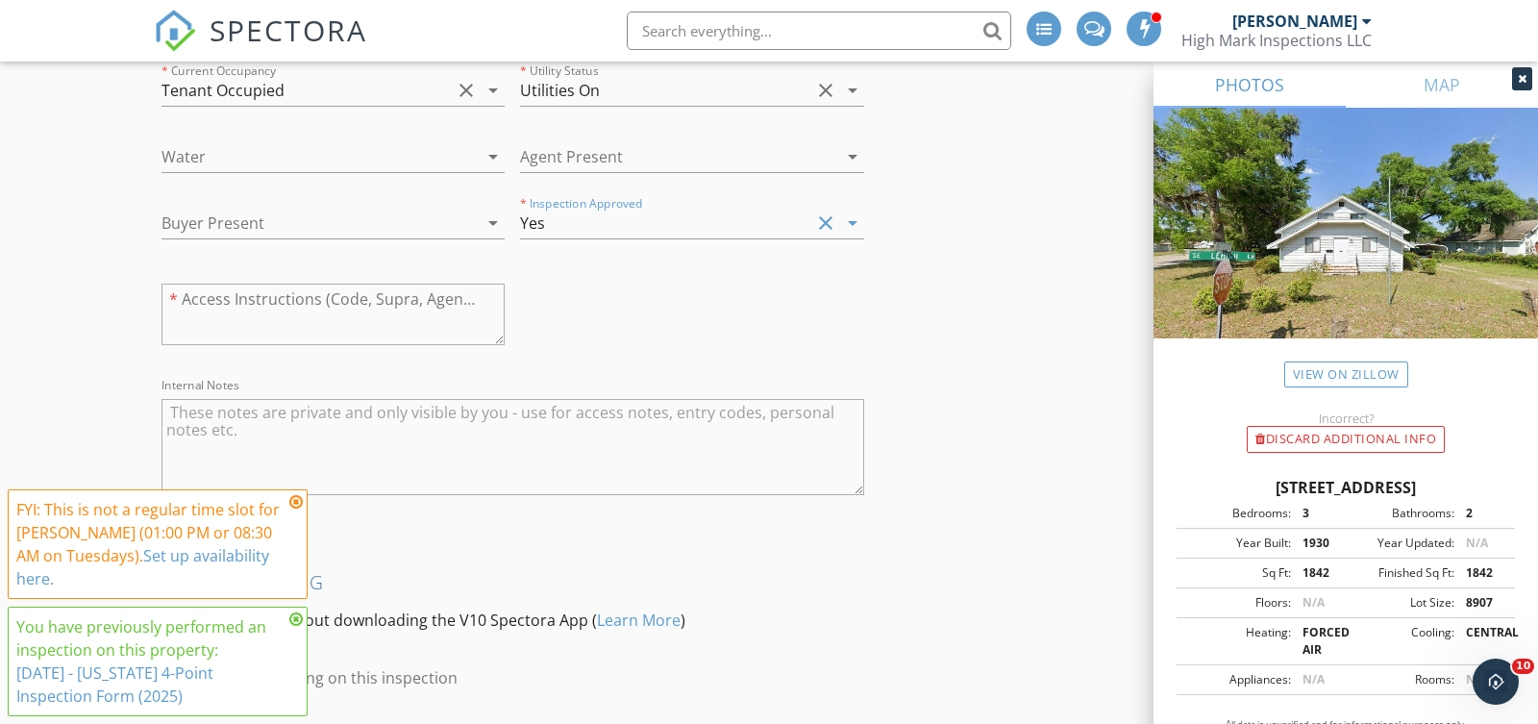
scroll to position [3295, 0]
click at [304, 310] on textarea at bounding box center [333, 312] width 343 height 62
type textarea "Tenant"
click at [657, 289] on div "MISCELLANEOUS Order ID Referral Source Real Estate Agent clear arrow_drop_down …" at bounding box center [513, 204] width 718 height 635
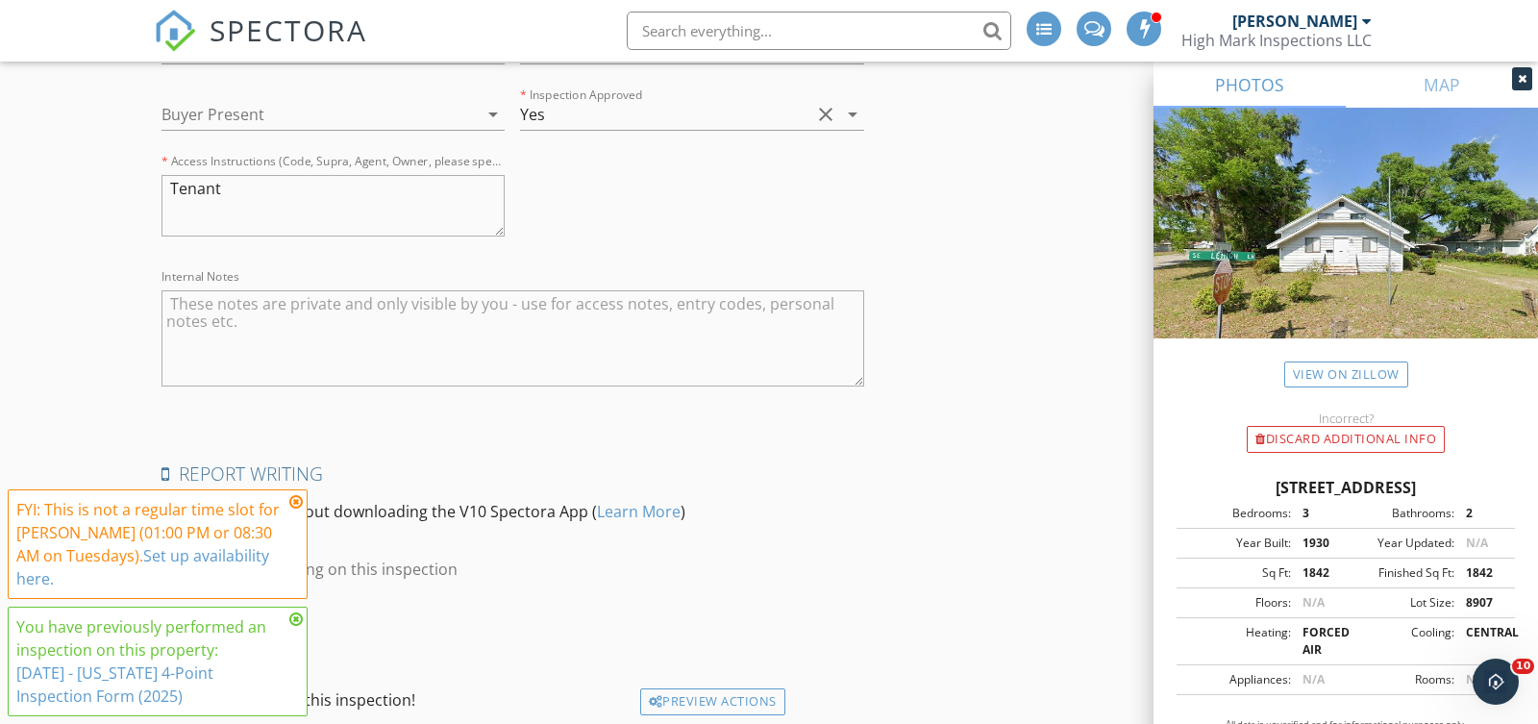
scroll to position [3538, 0]
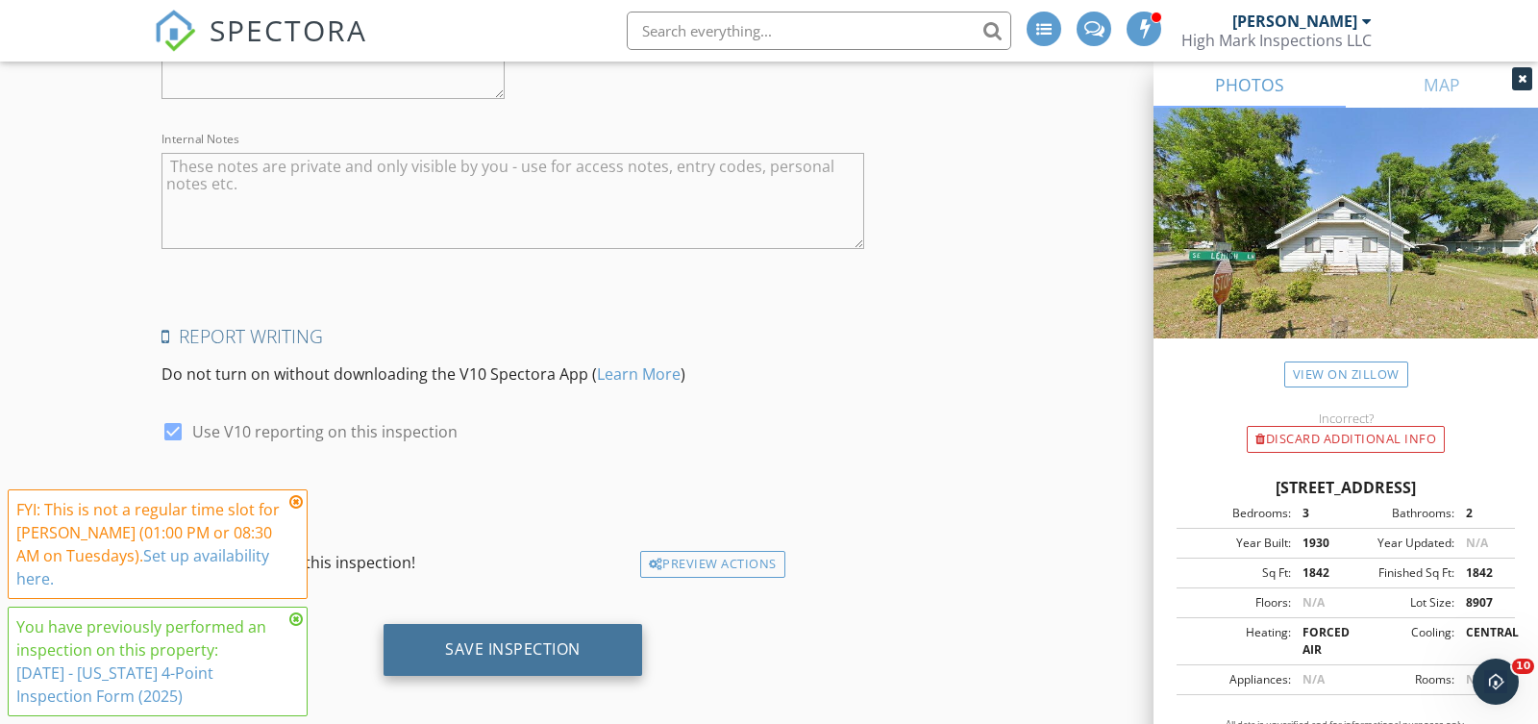
click at [547, 640] on div "Save Inspection" at bounding box center [513, 648] width 136 height 19
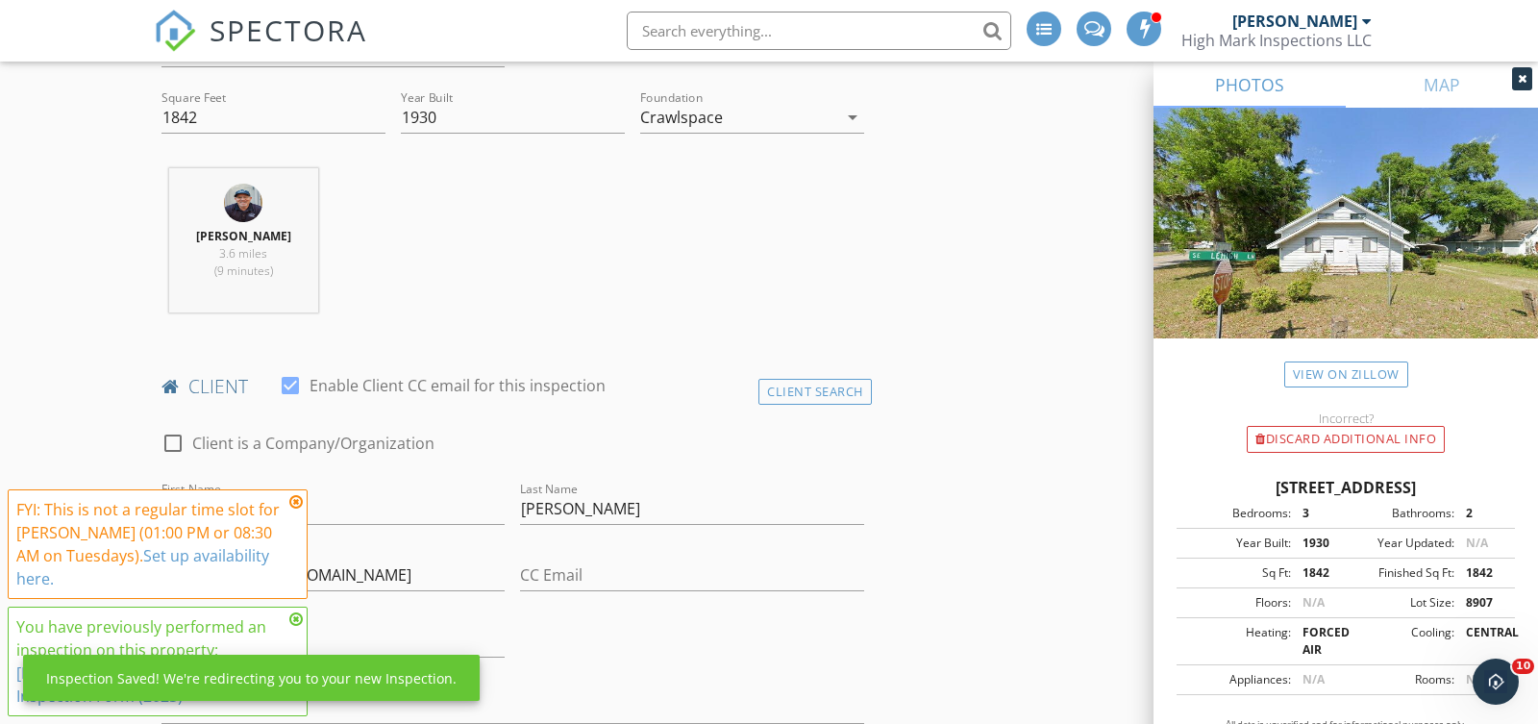
scroll to position [0, 0]
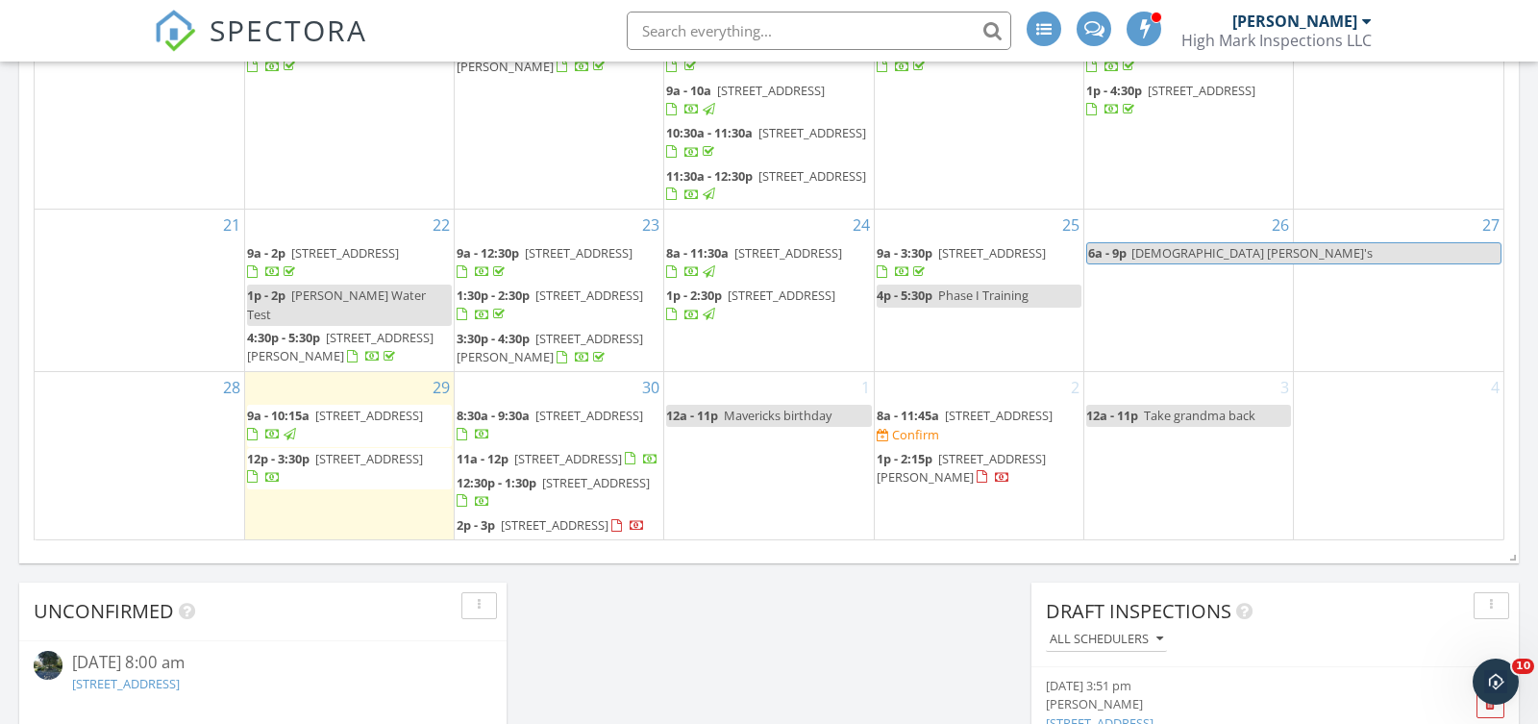
scroll to position [1532, 0]
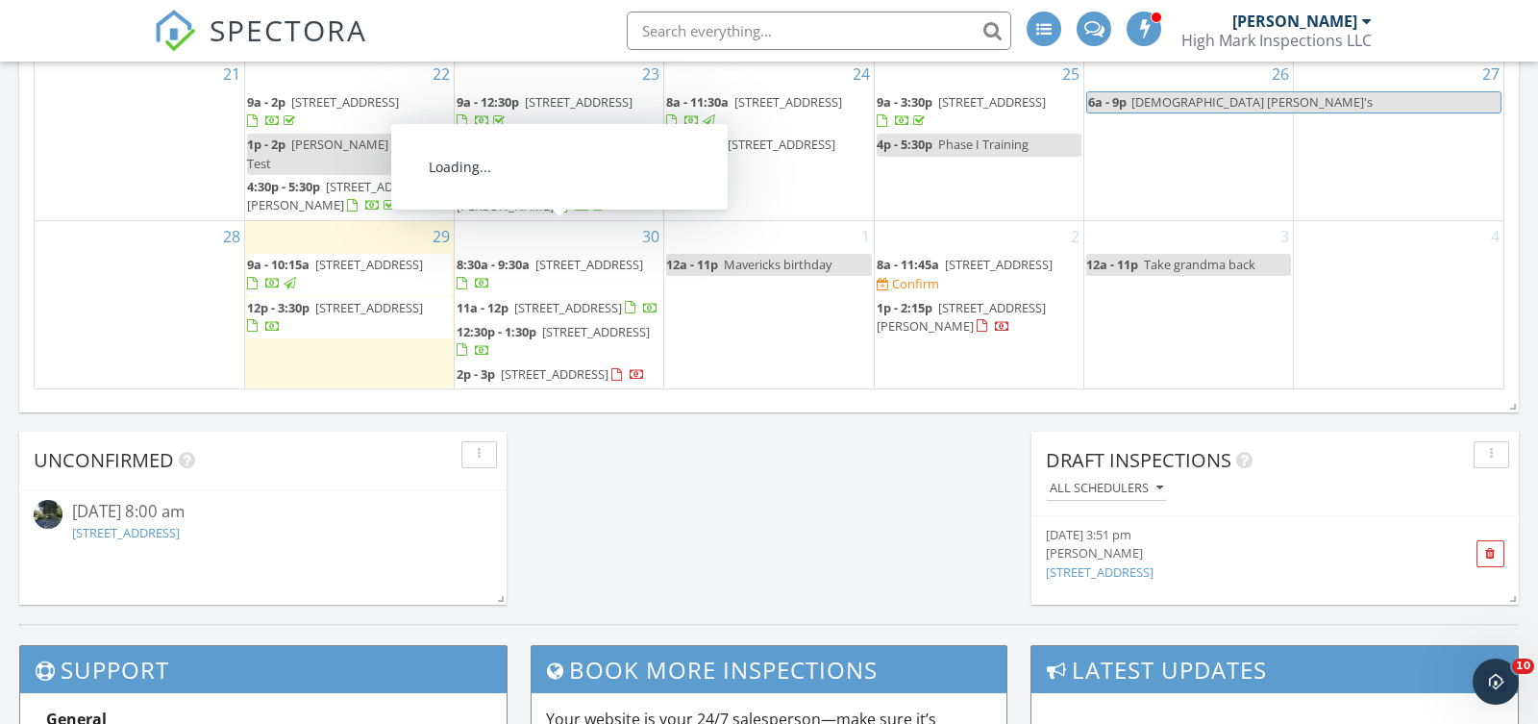
click at [535, 256] on span "2002 Evergreen Ave SW, Live Oak 32064" at bounding box center [589, 264] width 108 height 17
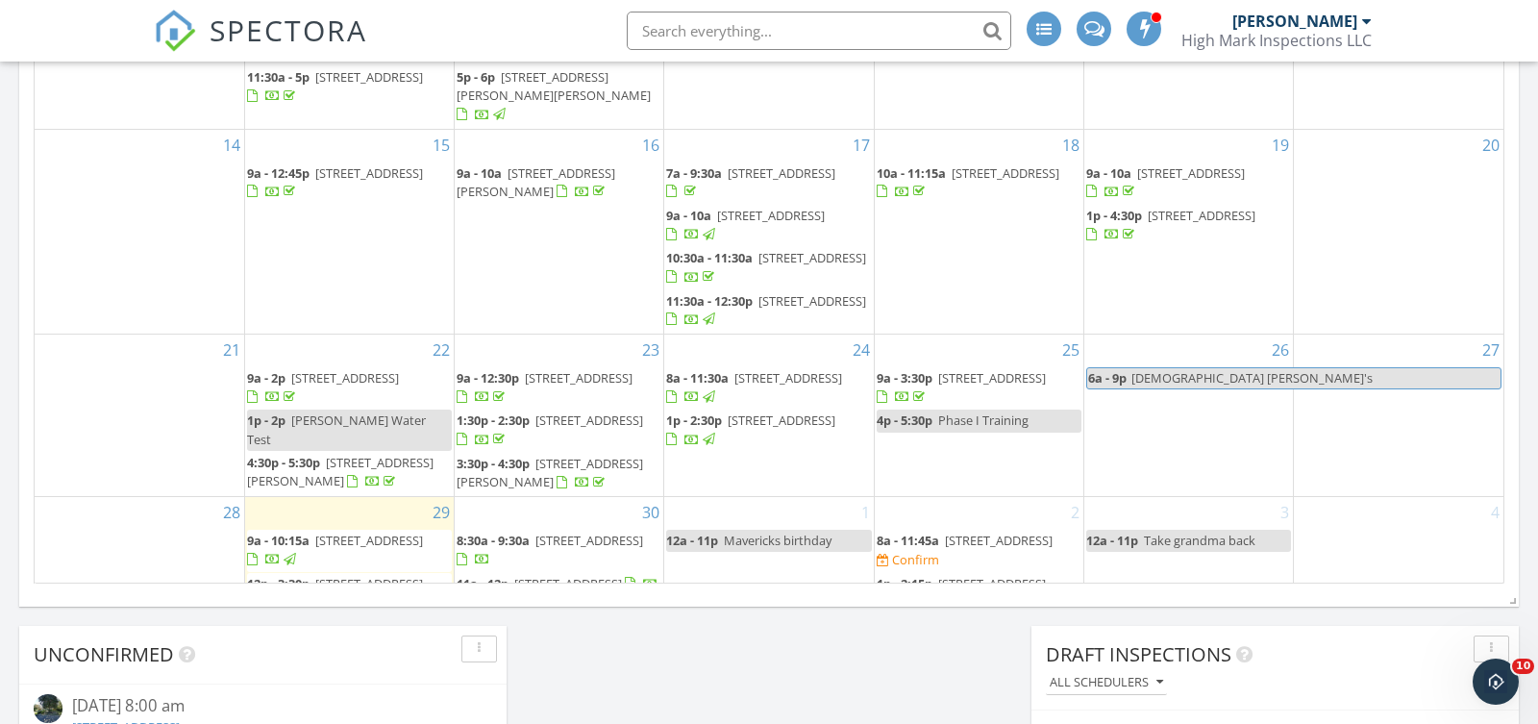
scroll to position [103, 0]
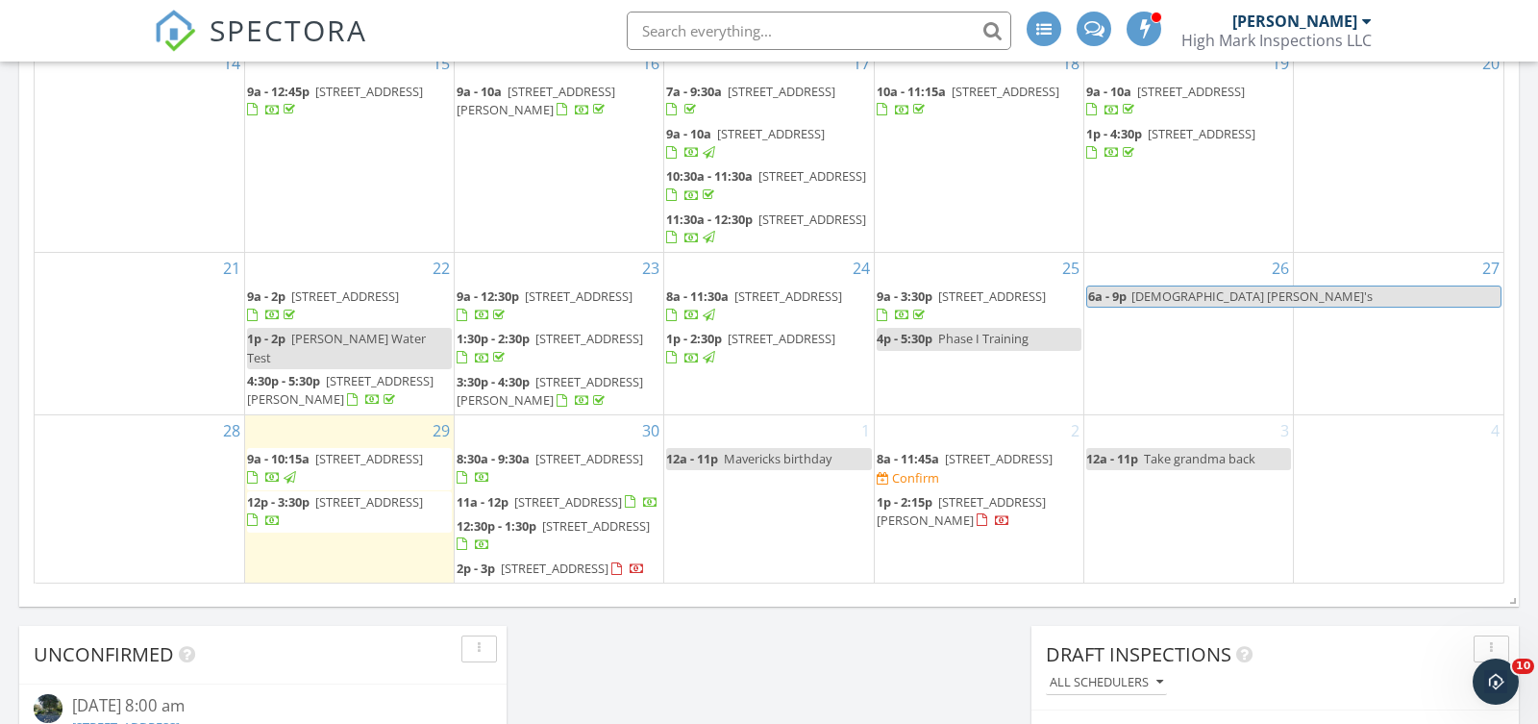
drag, startPoint x: 506, startPoint y: 409, endPoint x: 502, endPoint y: 432, distance: 23.4
click at [535, 450] on span "[STREET_ADDRESS]" at bounding box center [589, 458] width 108 height 17
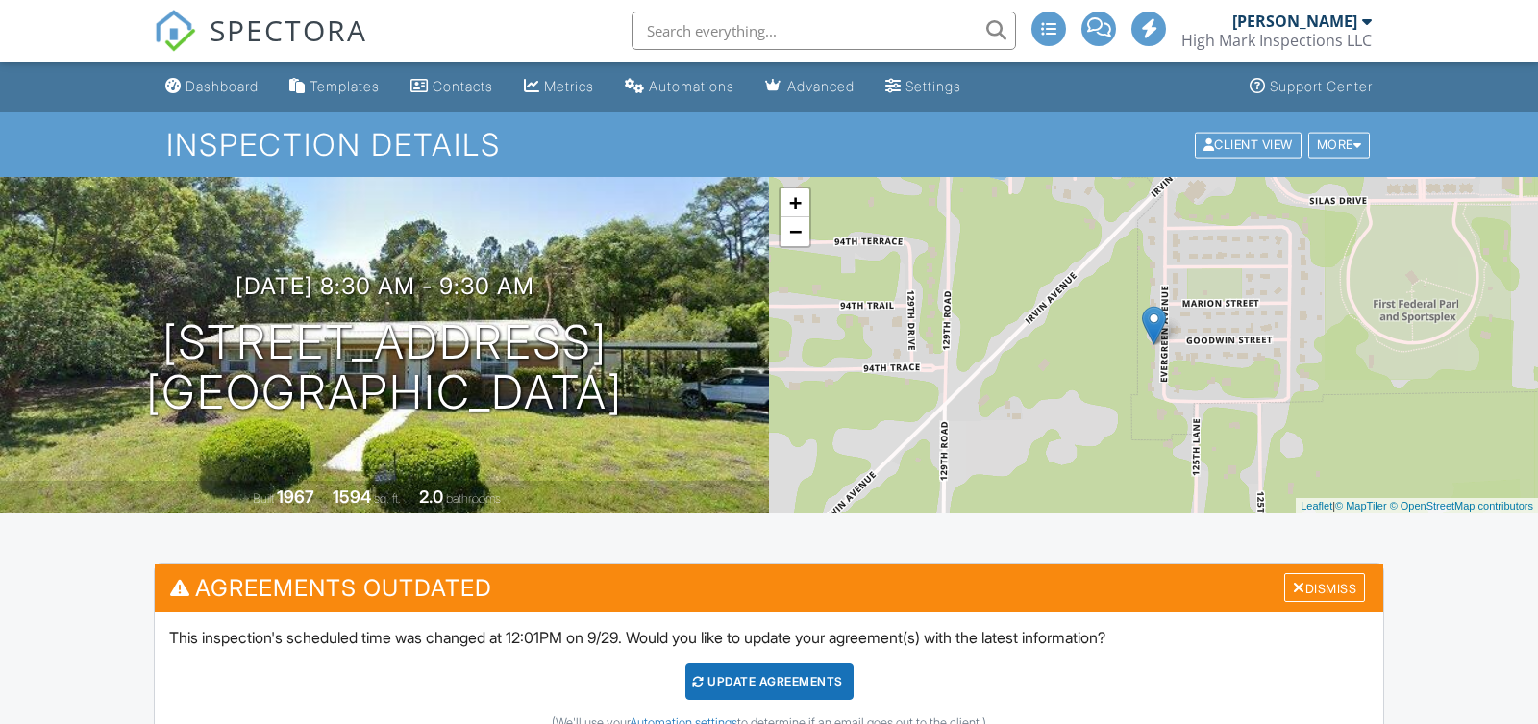
scroll to position [176, 0]
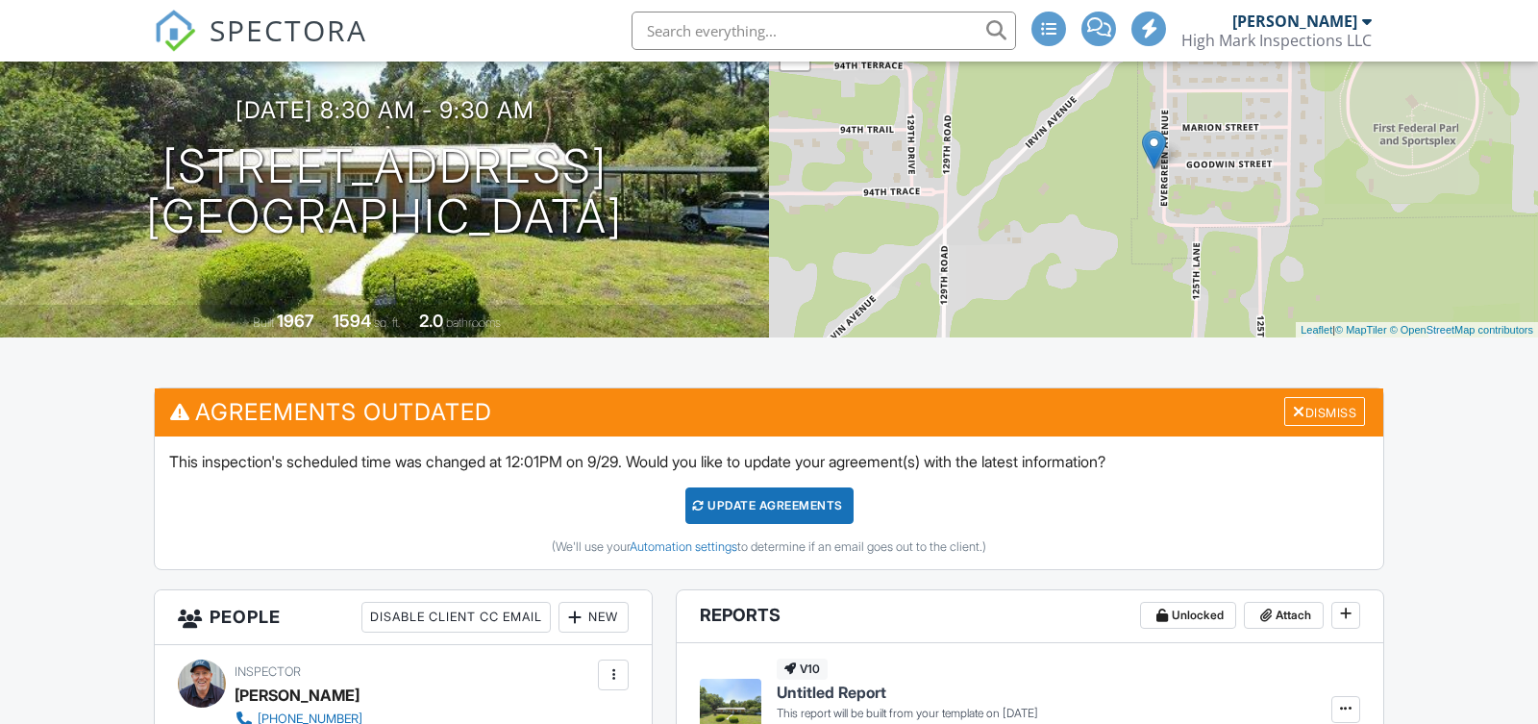
click at [1369, 411] on div "Dismiss" at bounding box center [1325, 411] width 88 height 30
click at [1349, 415] on div "Dismiss" at bounding box center [1324, 412] width 81 height 30
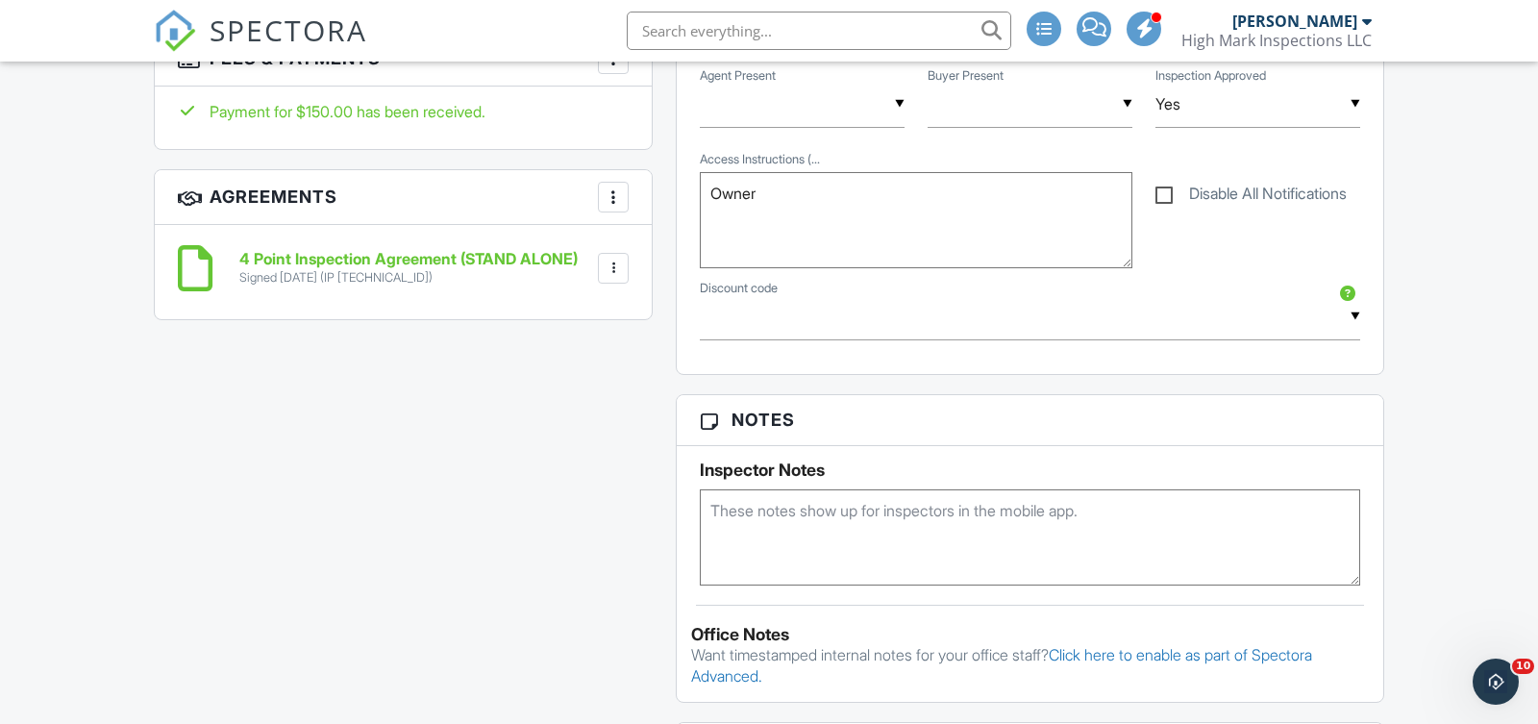
scroll to position [0, 0]
click at [373, 259] on h6 "4 Point Inspection Agreement (STAND ALONE)" at bounding box center [408, 259] width 338 height 17
